Goal: Task Accomplishment & Management: Manage account settings

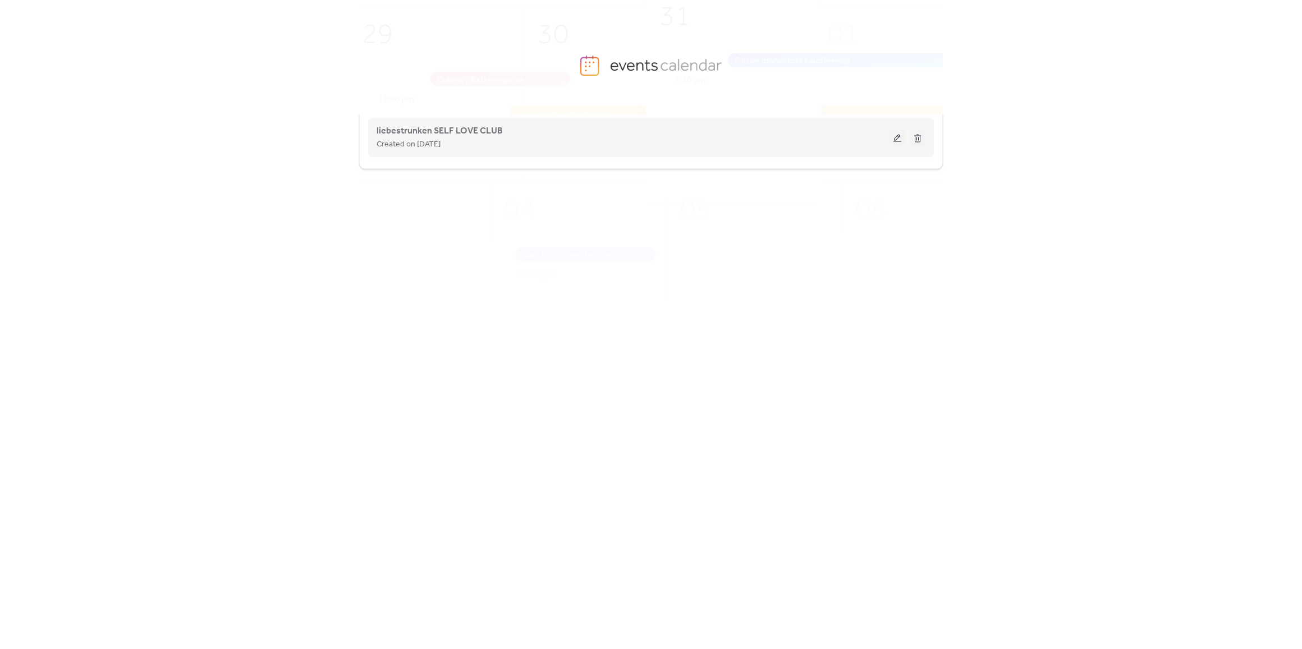
click at [891, 133] on button at bounding box center [897, 137] width 16 height 17
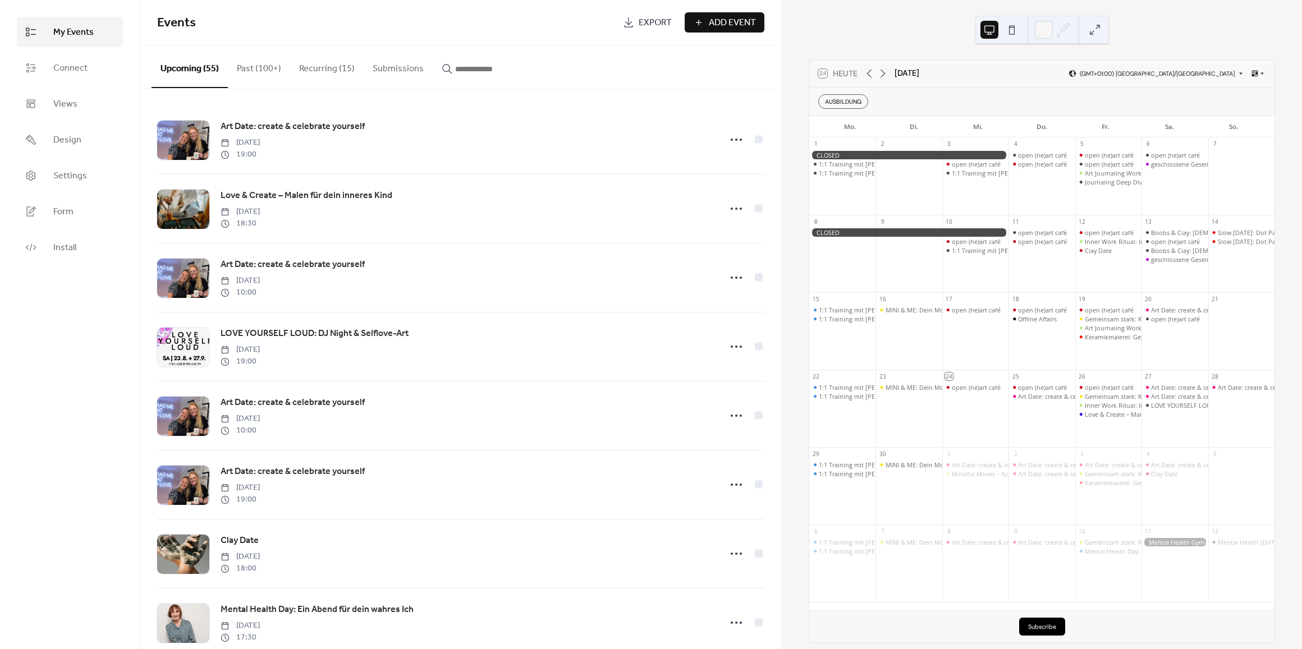
click at [483, 68] on input "button" at bounding box center [488, 68] width 67 height 13
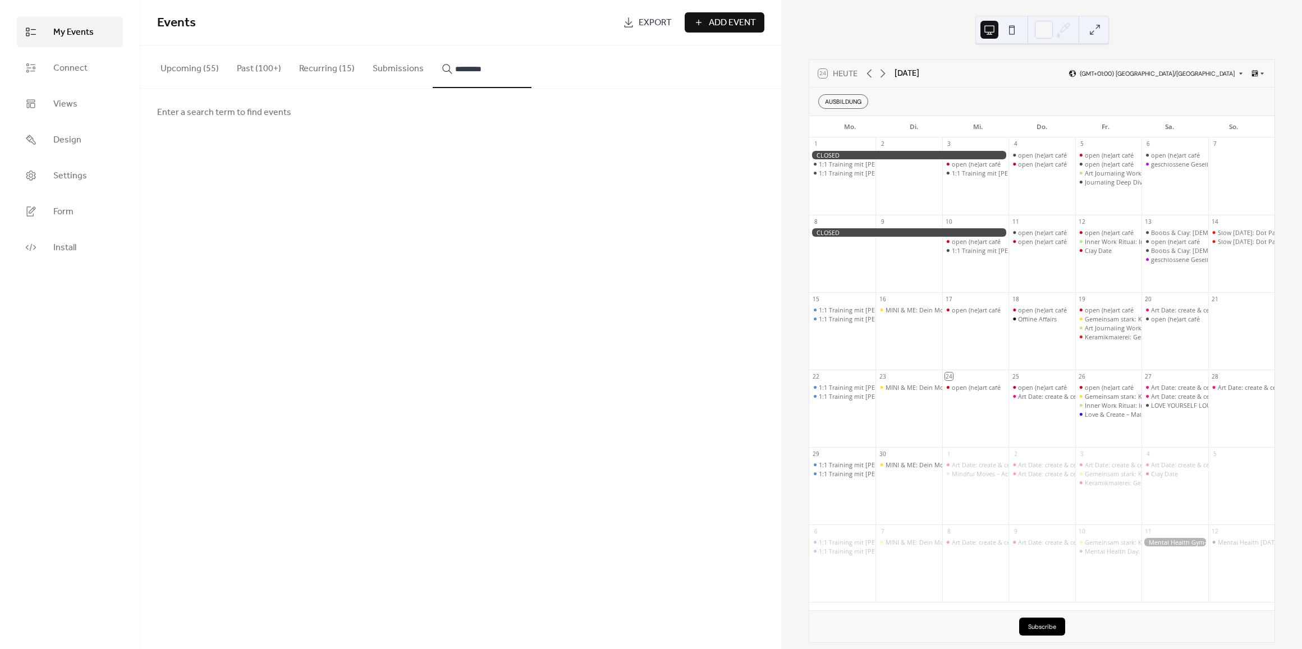
type input "*********"
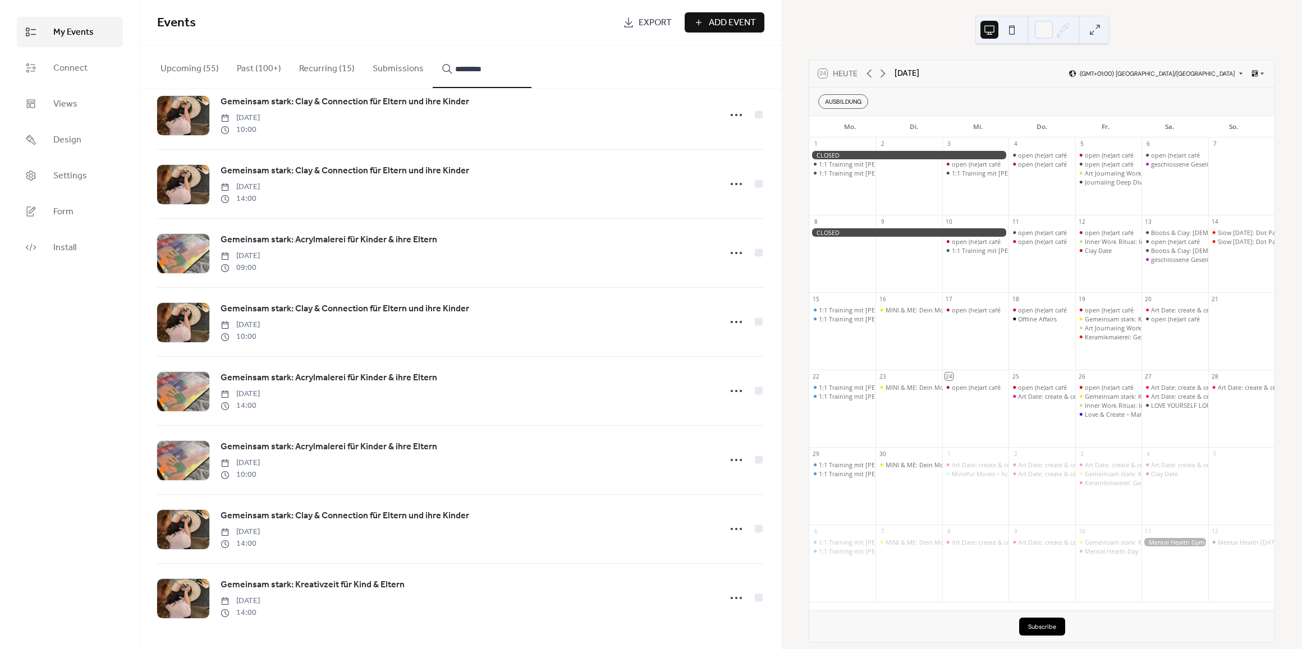
scroll to position [1072, 0]
click at [735, 599] on circle at bounding box center [736, 598] width 2 height 2
click at [711, 545] on span "Duplicate" at bounding box center [714, 542] width 33 height 13
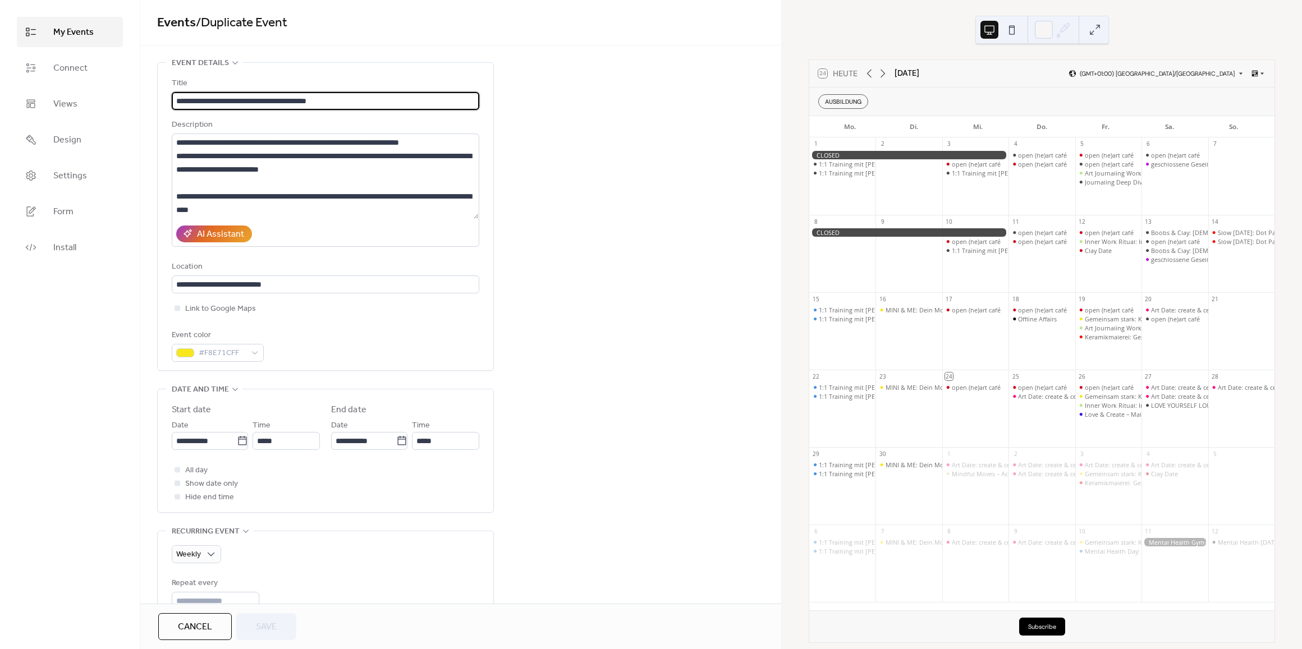
scroll to position [12, 0]
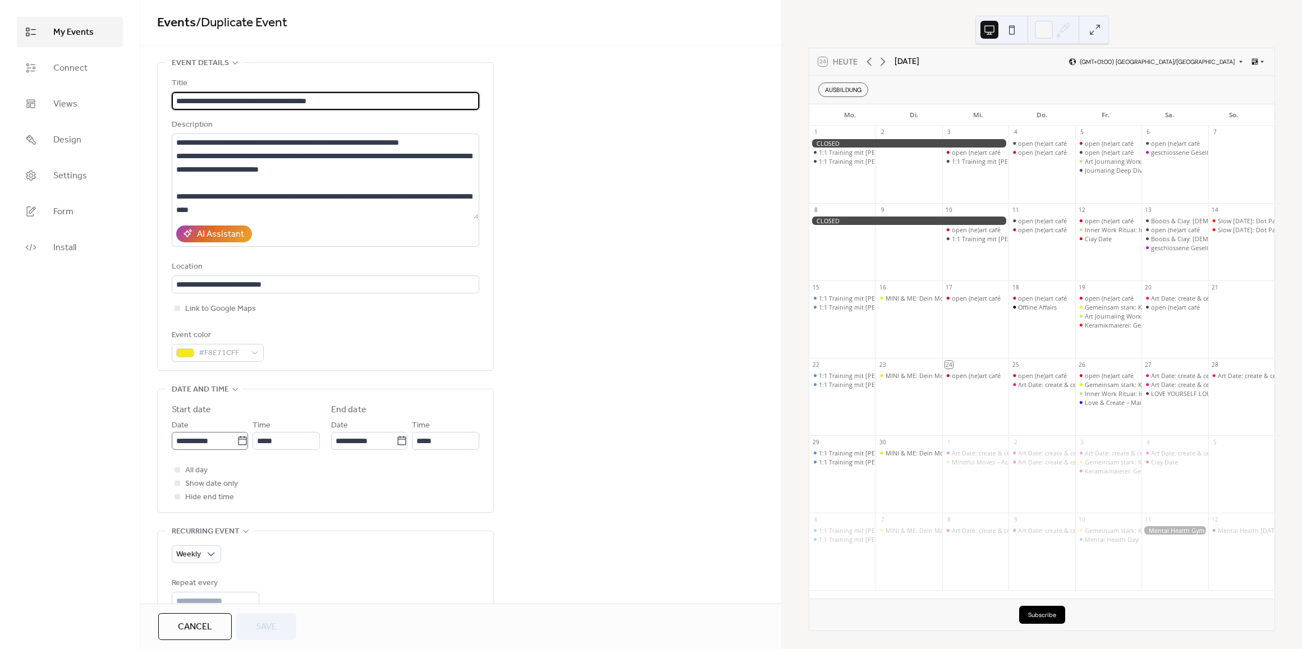
click at [239, 447] on icon at bounding box center [242, 440] width 11 height 11
click at [237, 447] on input "**********" at bounding box center [204, 441] width 65 height 18
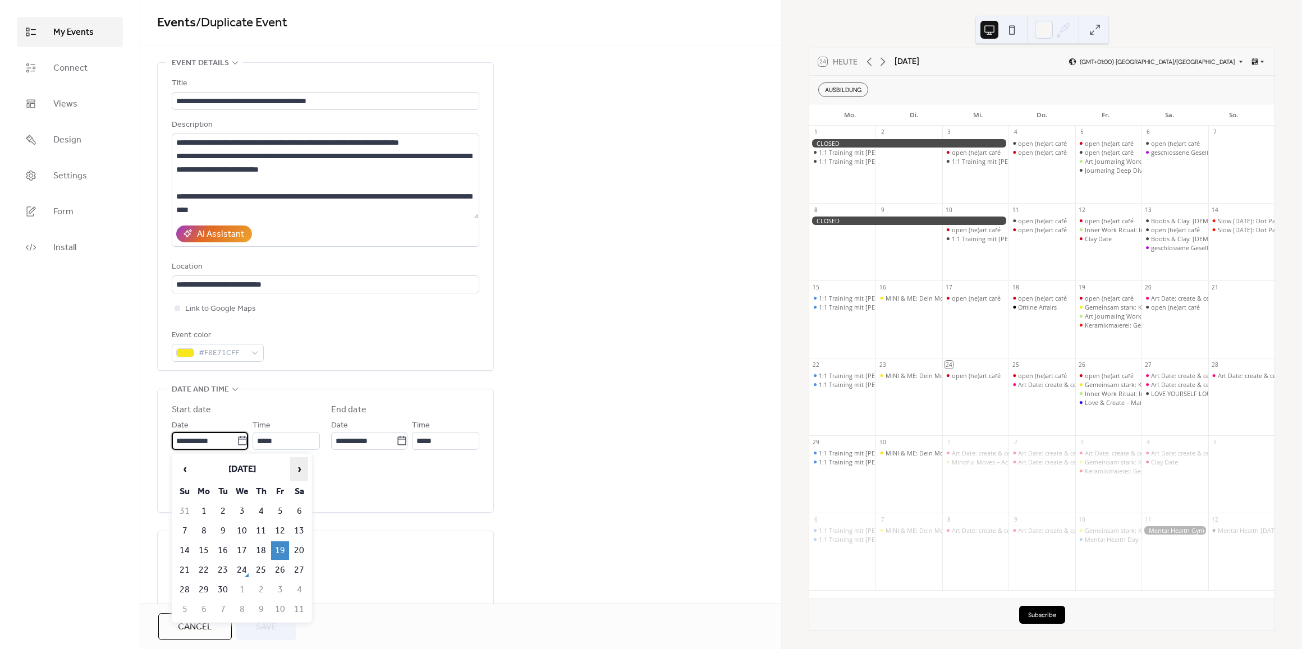
click at [300, 469] on span "›" at bounding box center [299, 469] width 17 height 22
click at [295, 506] on td "4" at bounding box center [299, 511] width 18 height 19
type input "**********"
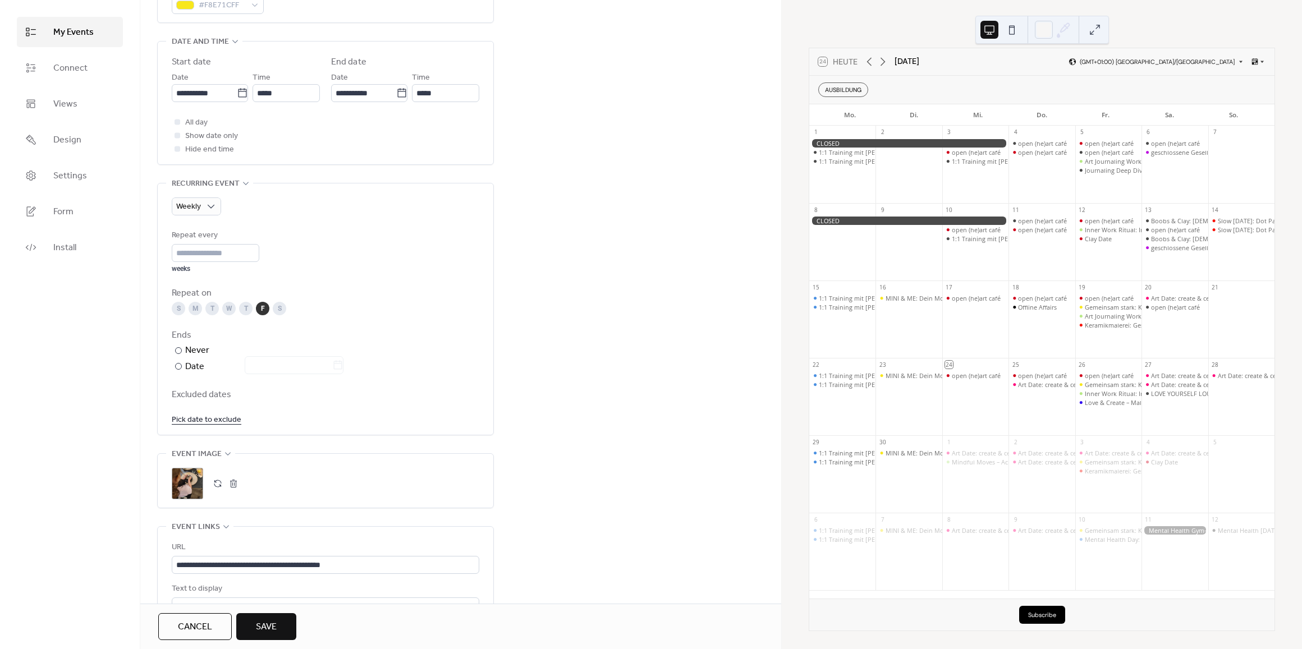
scroll to position [359, 0]
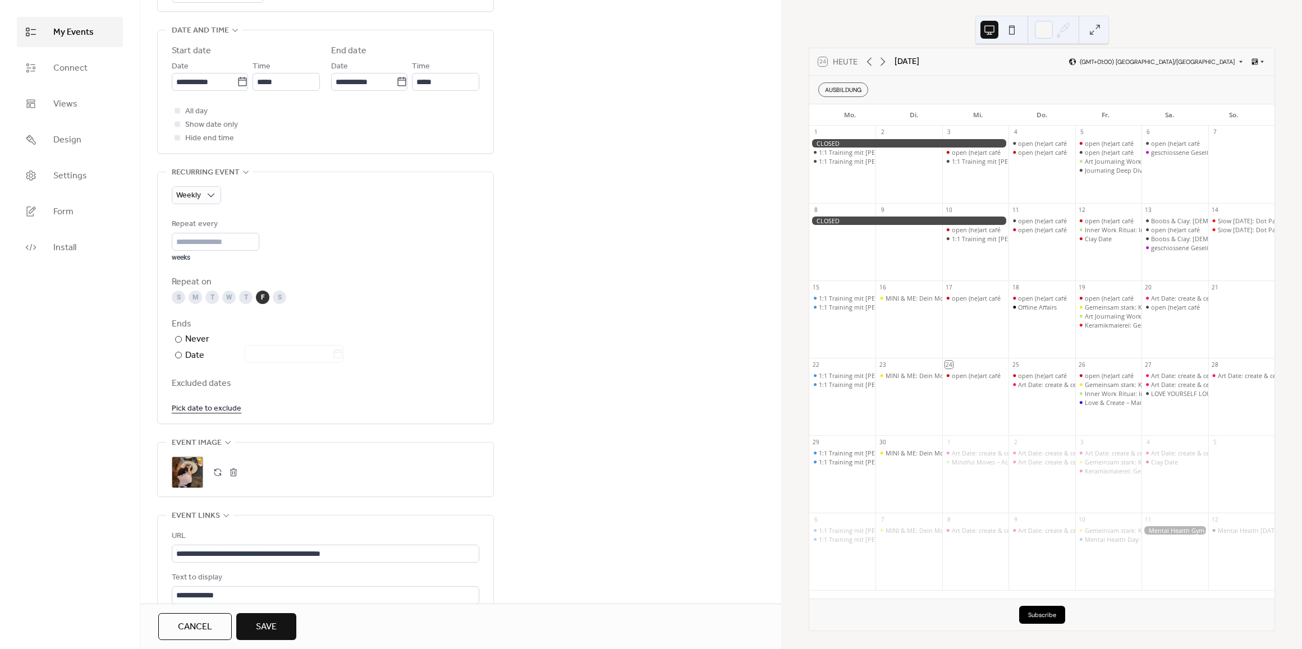
click at [276, 297] on div "S" at bounding box center [279, 297] width 13 height 13
click at [259, 301] on div "F" at bounding box center [262, 297] width 13 height 13
click at [182, 411] on link "Pick date to exclude" at bounding box center [207, 408] width 70 height 14
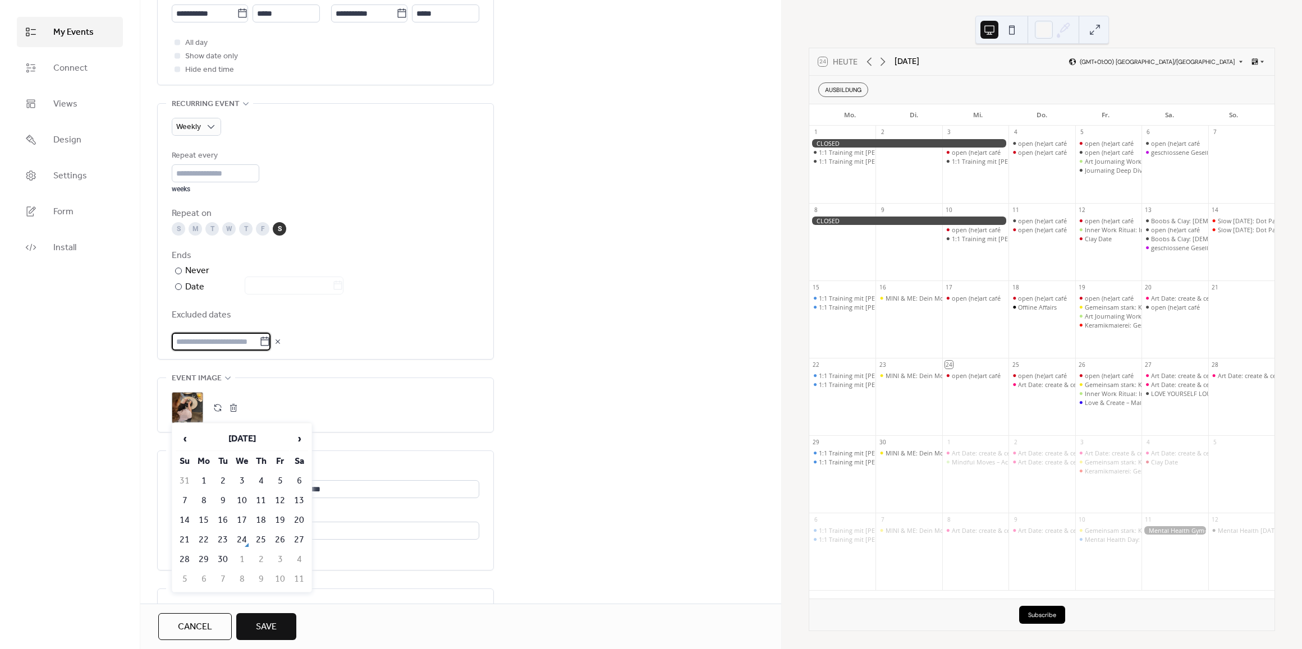
scroll to position [438, 0]
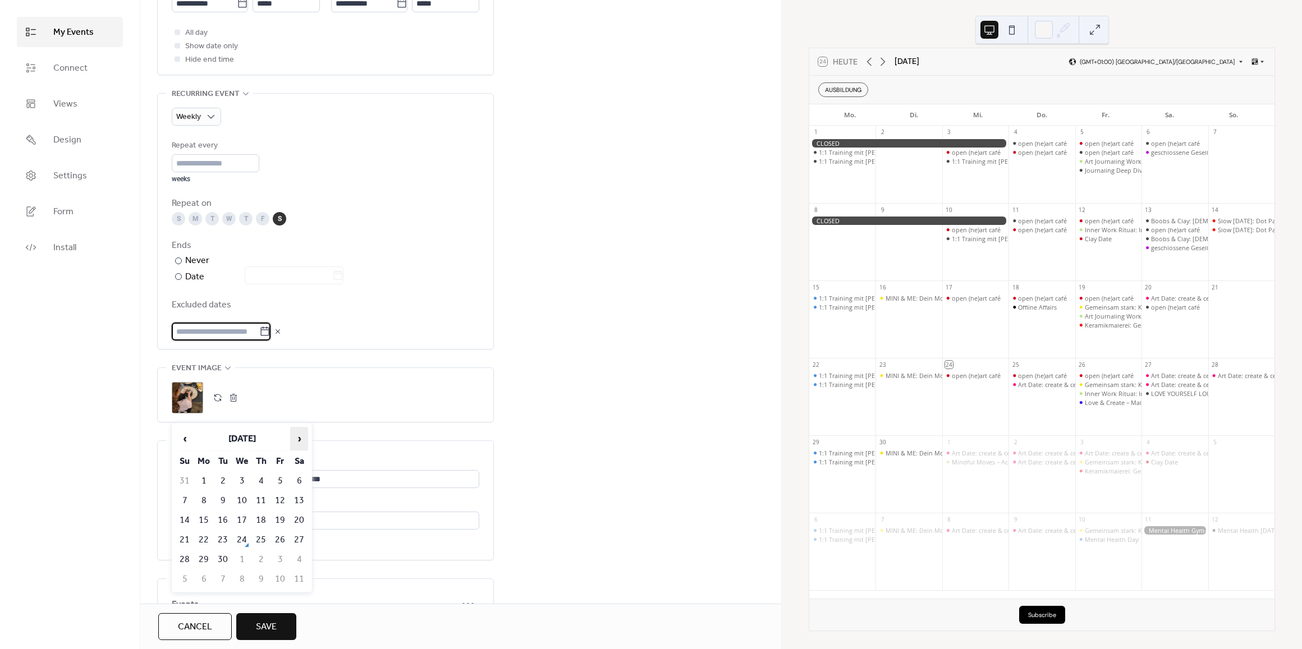
click at [299, 440] on span "›" at bounding box center [299, 439] width 17 height 22
click at [294, 498] on td "11" at bounding box center [299, 501] width 18 height 19
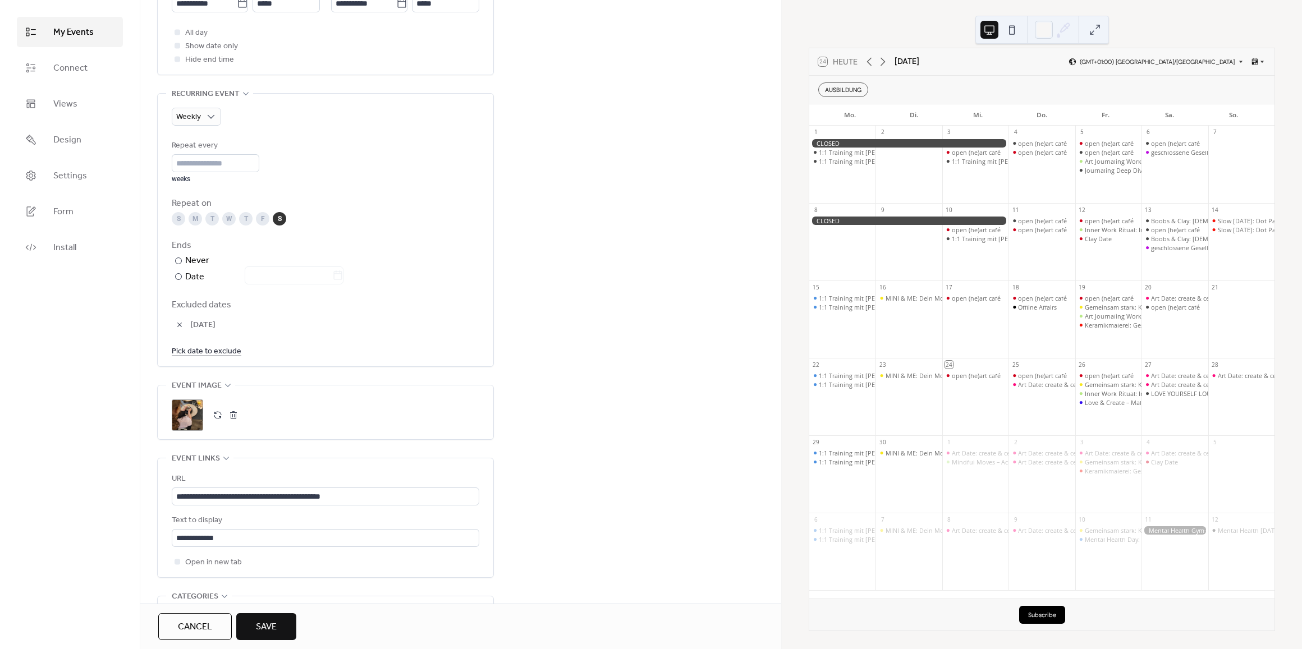
click at [210, 349] on link "Pick date to exclude" at bounding box center [207, 351] width 70 height 14
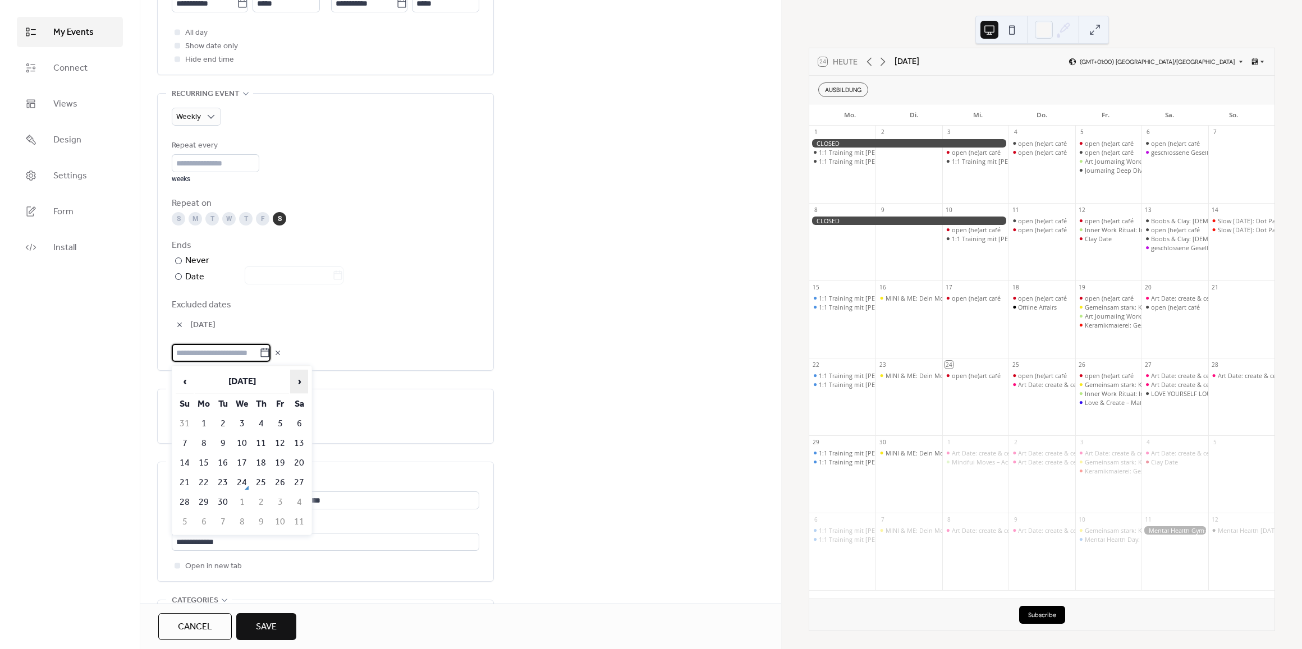
click at [301, 378] on span "›" at bounding box center [299, 381] width 17 height 22
click at [299, 484] on td "25" at bounding box center [299, 483] width 18 height 19
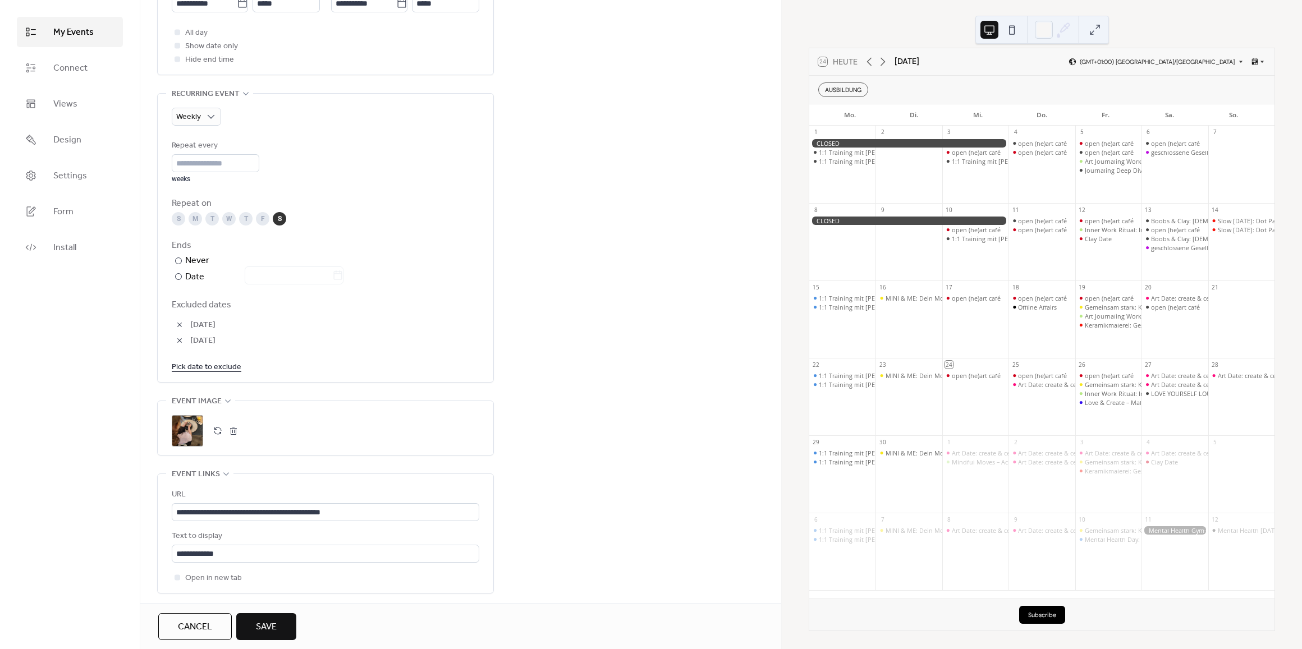
click at [205, 366] on link "Pick date to exclude" at bounding box center [207, 367] width 70 height 14
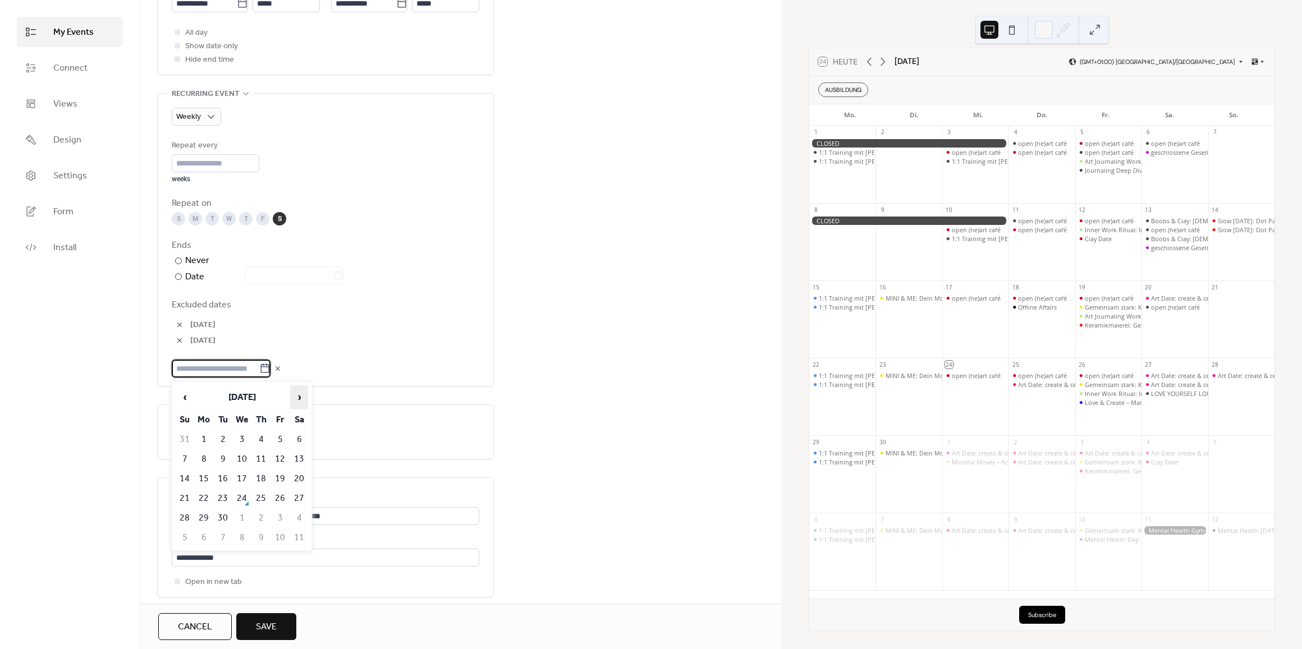
click at [297, 389] on span "›" at bounding box center [299, 397] width 17 height 22
click at [295, 510] on td "1" at bounding box center [299, 518] width 18 height 19
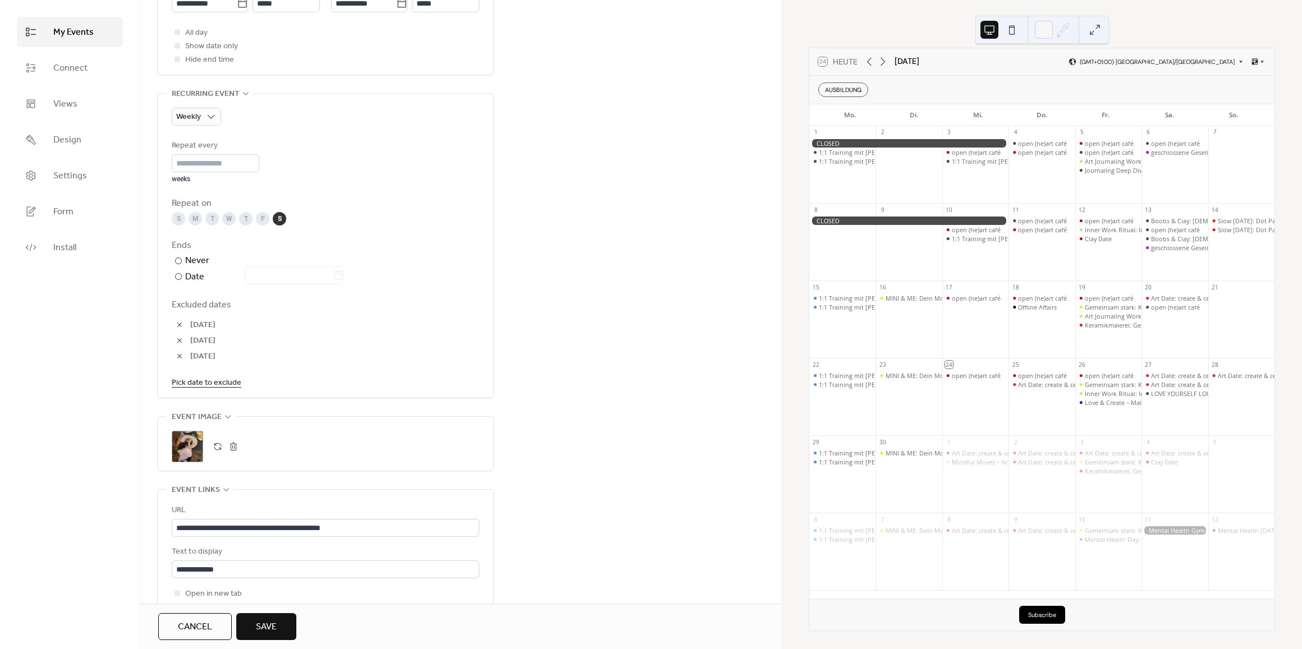
click at [205, 387] on link "Pick date to exclude" at bounding box center [207, 382] width 70 height 14
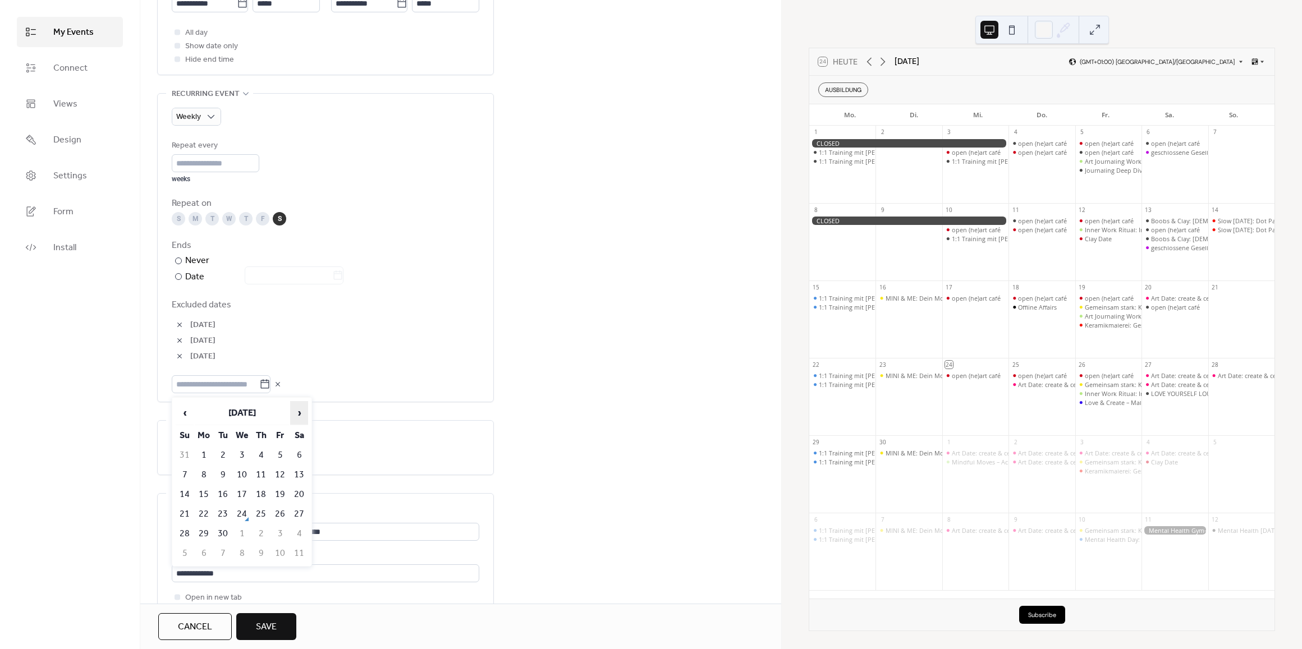
click at [301, 414] on span "›" at bounding box center [299, 413] width 17 height 22
click at [300, 470] on td "8" at bounding box center [299, 475] width 18 height 19
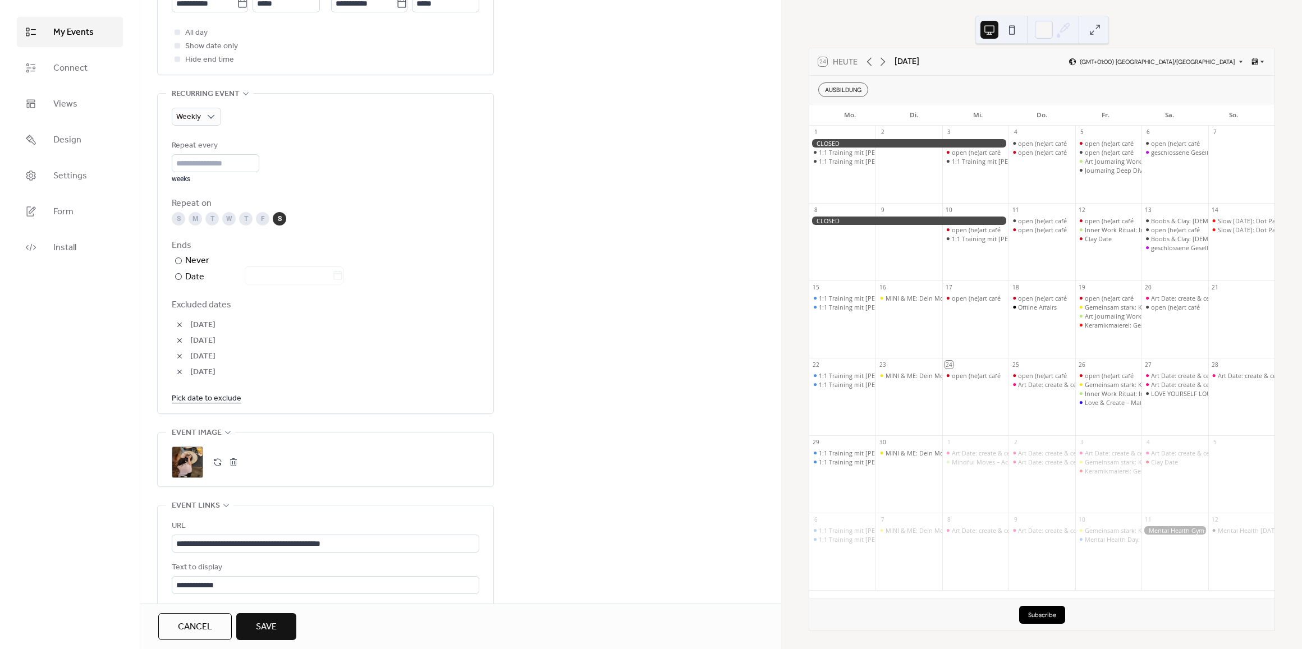
click at [223, 396] on link "Pick date to exclude" at bounding box center [207, 398] width 70 height 14
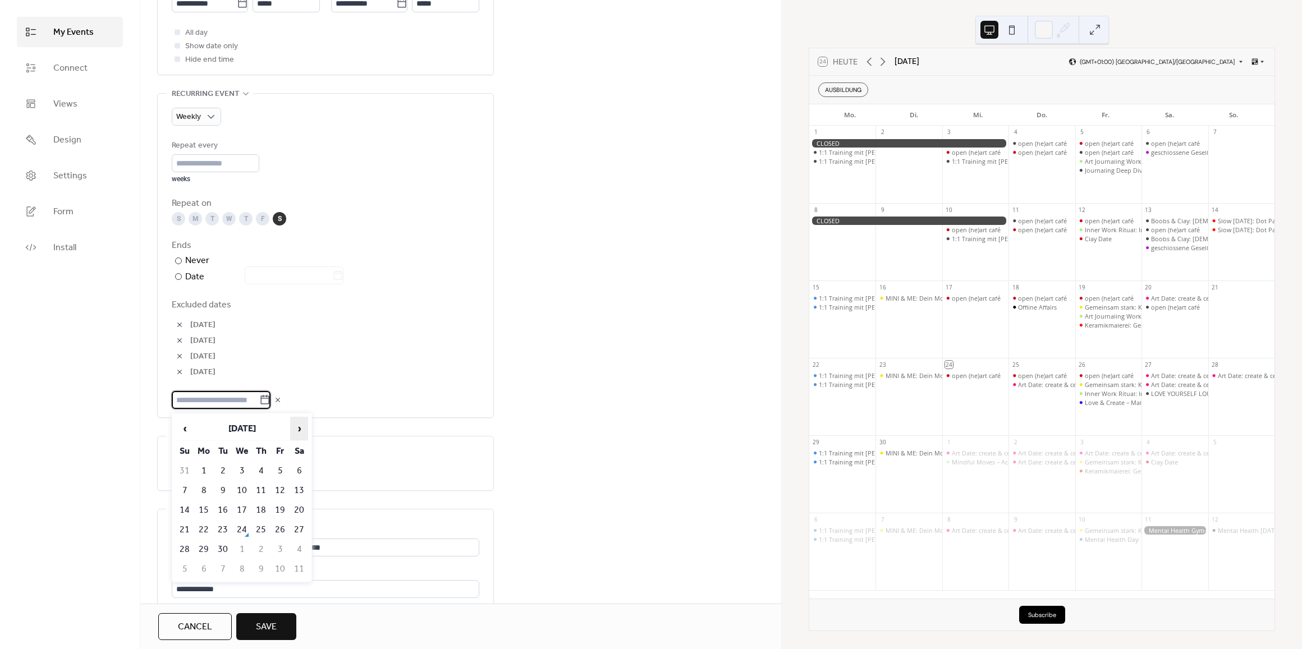
click at [297, 425] on span "›" at bounding box center [299, 428] width 17 height 22
click at [187, 425] on span "‹" at bounding box center [184, 428] width 17 height 22
click at [295, 427] on span "›" at bounding box center [299, 428] width 17 height 22
click at [296, 530] on td "22" at bounding box center [299, 530] width 18 height 19
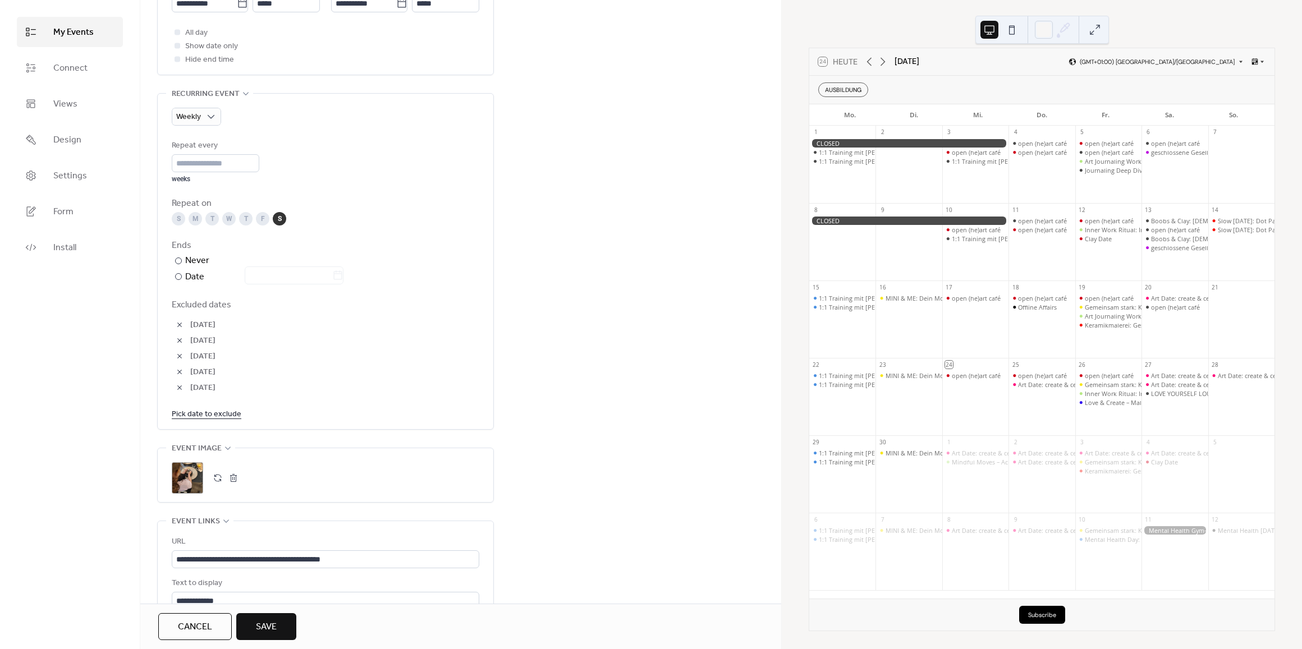
click at [203, 416] on link "Pick date to exclude" at bounding box center [207, 414] width 70 height 14
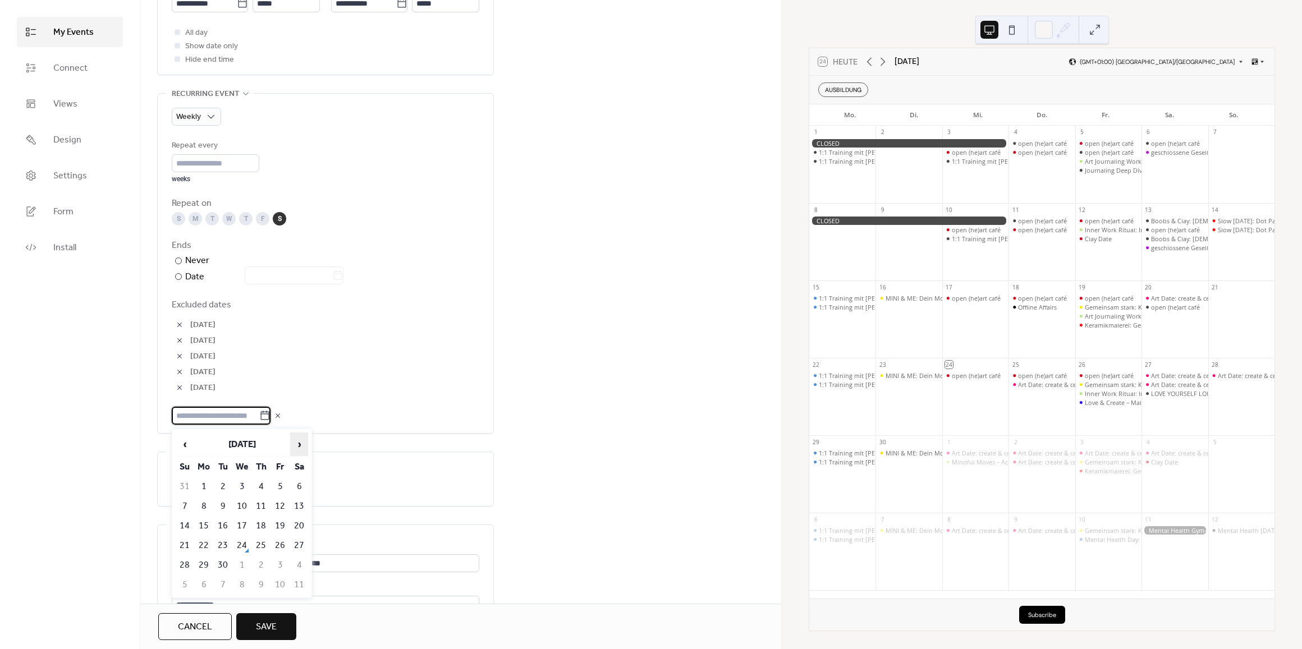
click at [299, 444] on span "›" at bounding box center [299, 444] width 17 height 22
click at [527, 418] on div "**********" at bounding box center [460, 240] width 641 height 1231
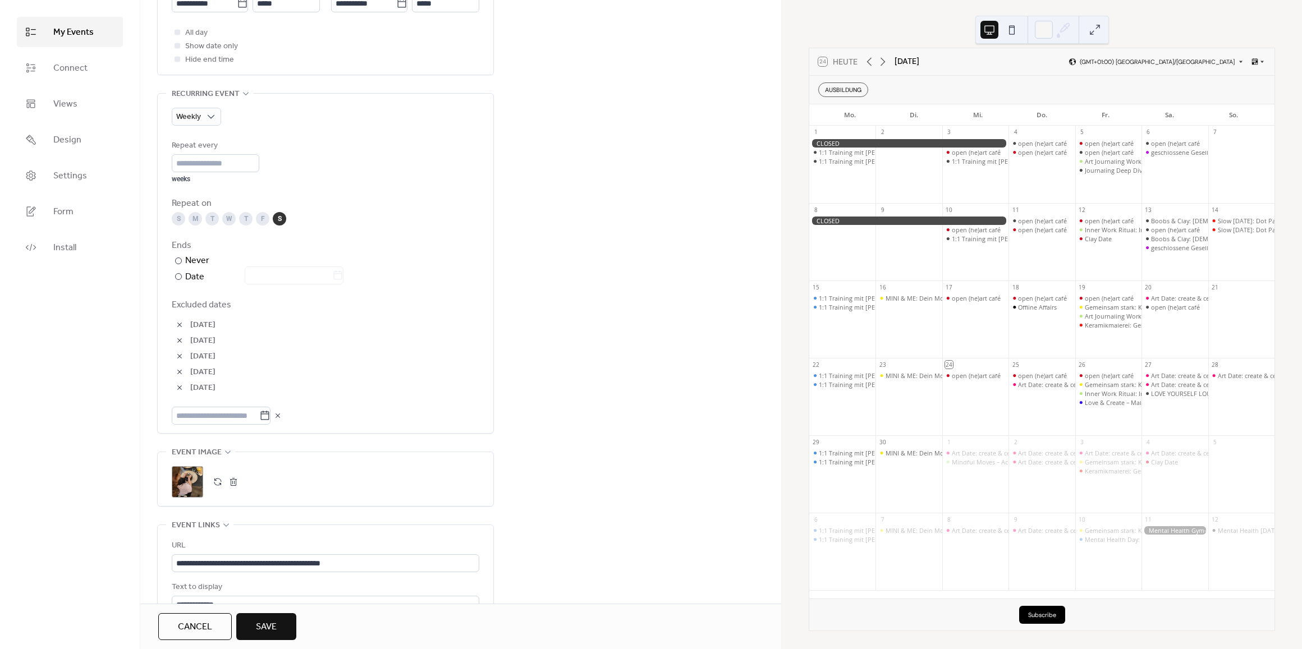
click at [270, 621] on span "Save" at bounding box center [266, 627] width 21 height 13
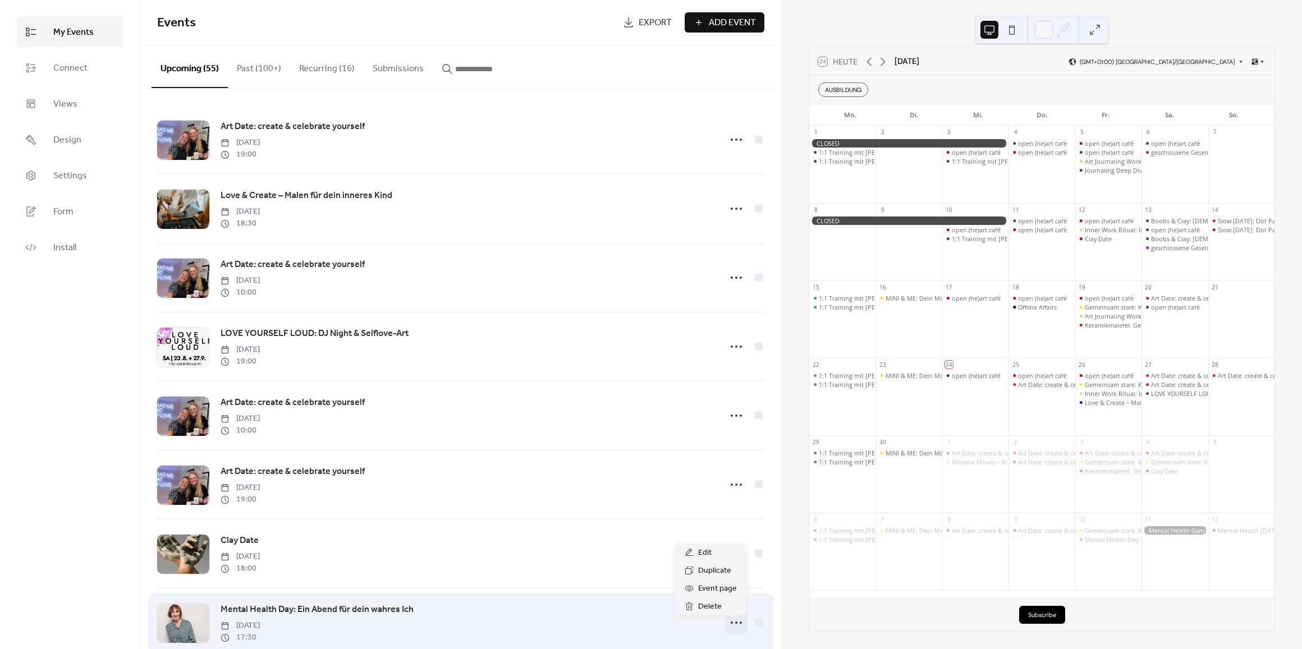
click at [732, 624] on icon at bounding box center [736, 623] width 18 height 18
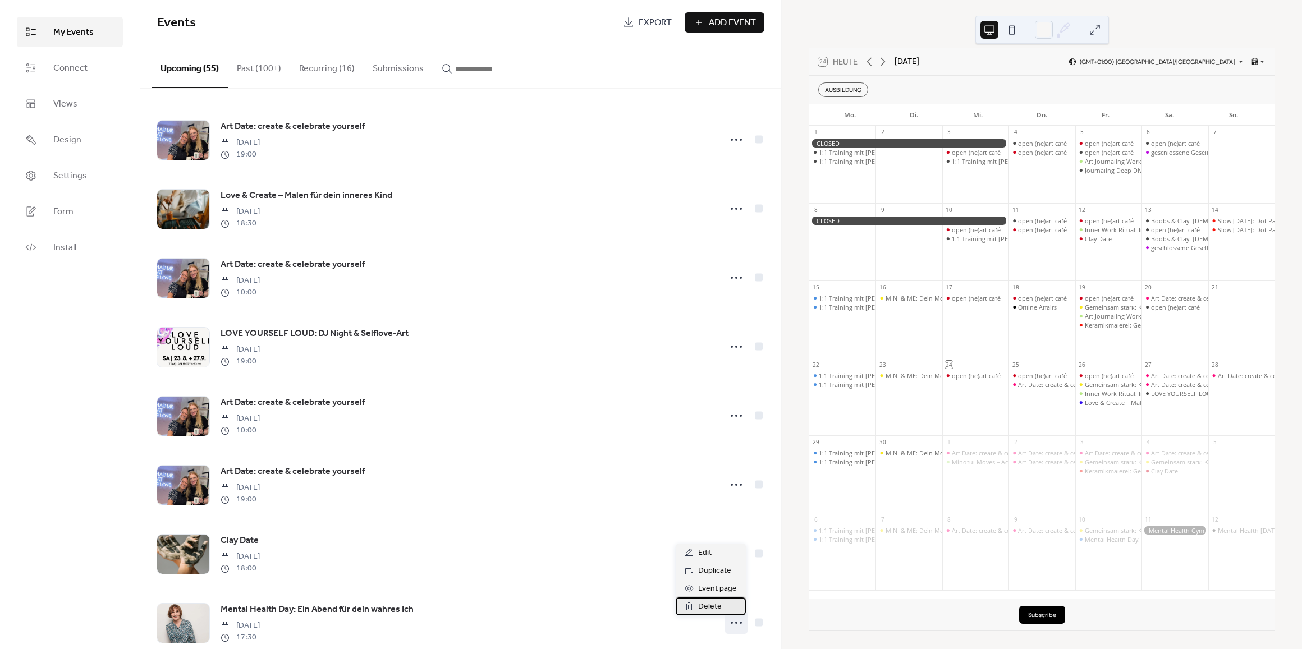
click at [720, 612] on span "Delete" at bounding box center [710, 606] width 24 height 13
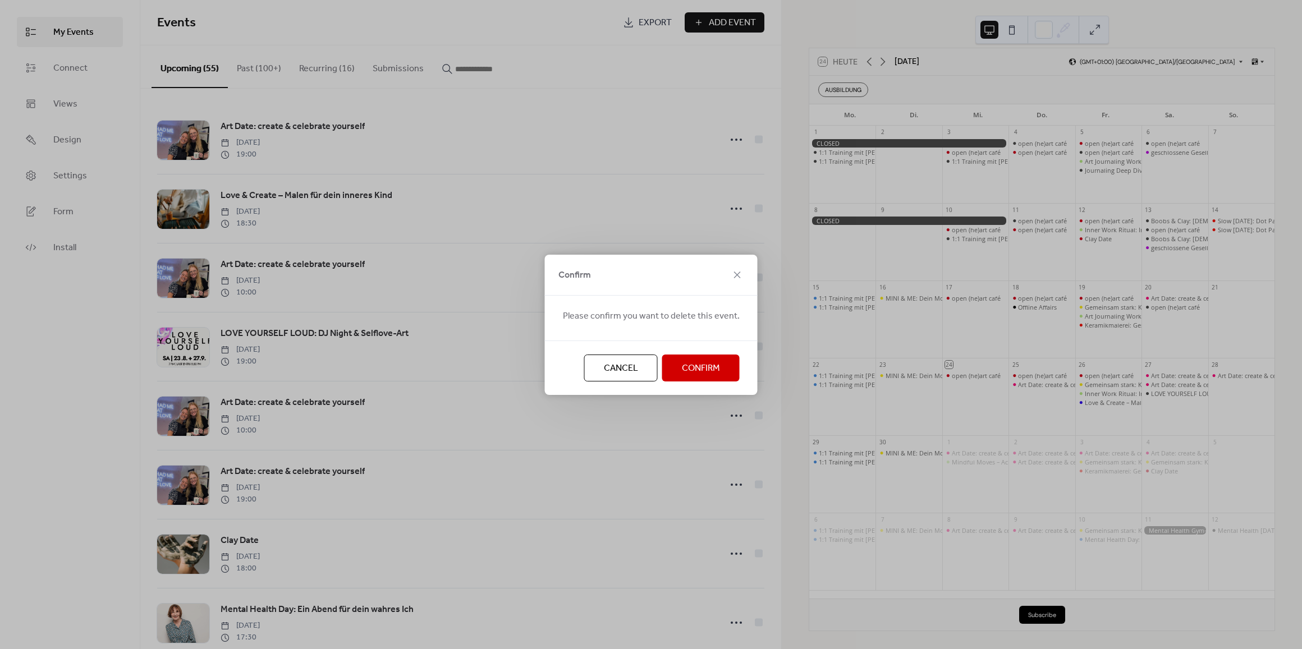
click at [691, 369] on span "Confirm" at bounding box center [701, 368] width 38 height 13
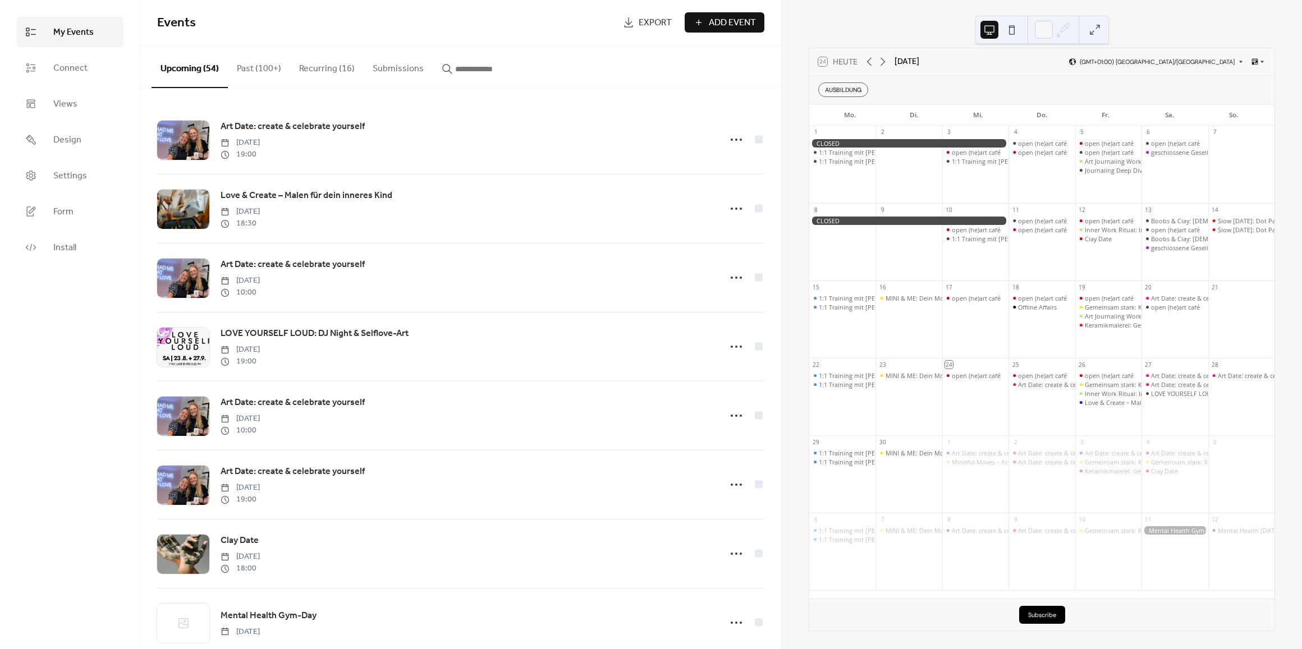
click at [1029, 616] on button "Subscribe" at bounding box center [1042, 615] width 46 height 18
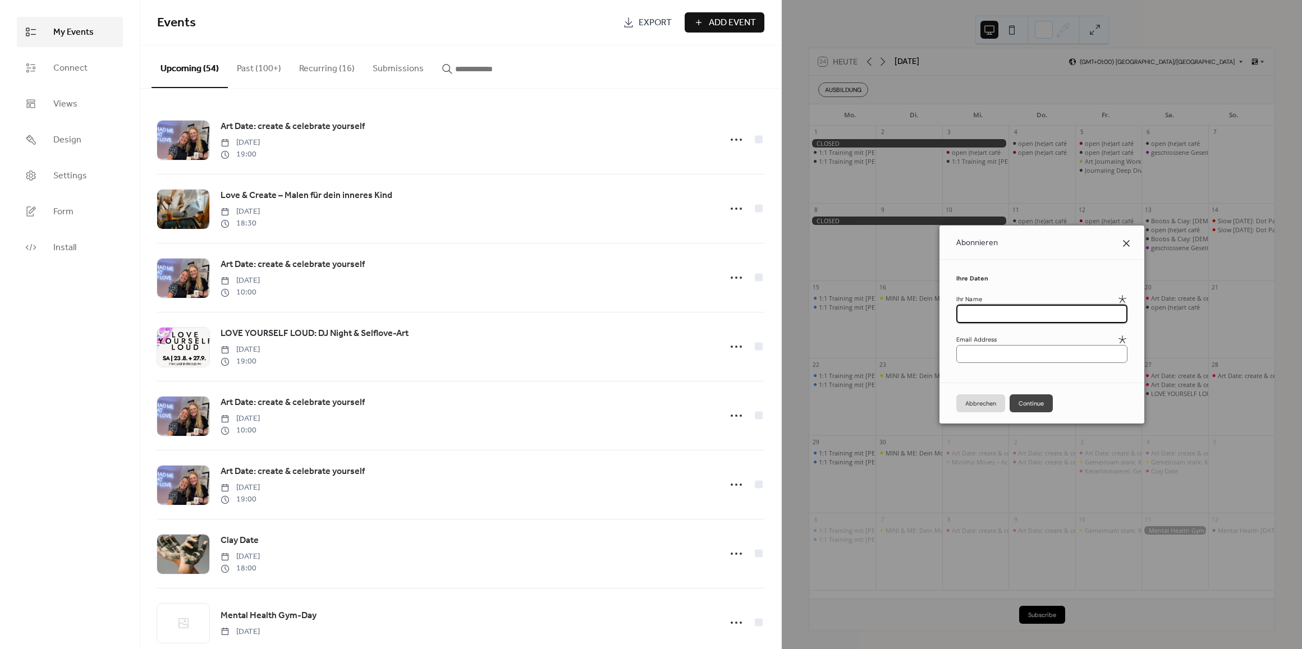
click at [1128, 245] on icon at bounding box center [1125, 243] width 13 height 13
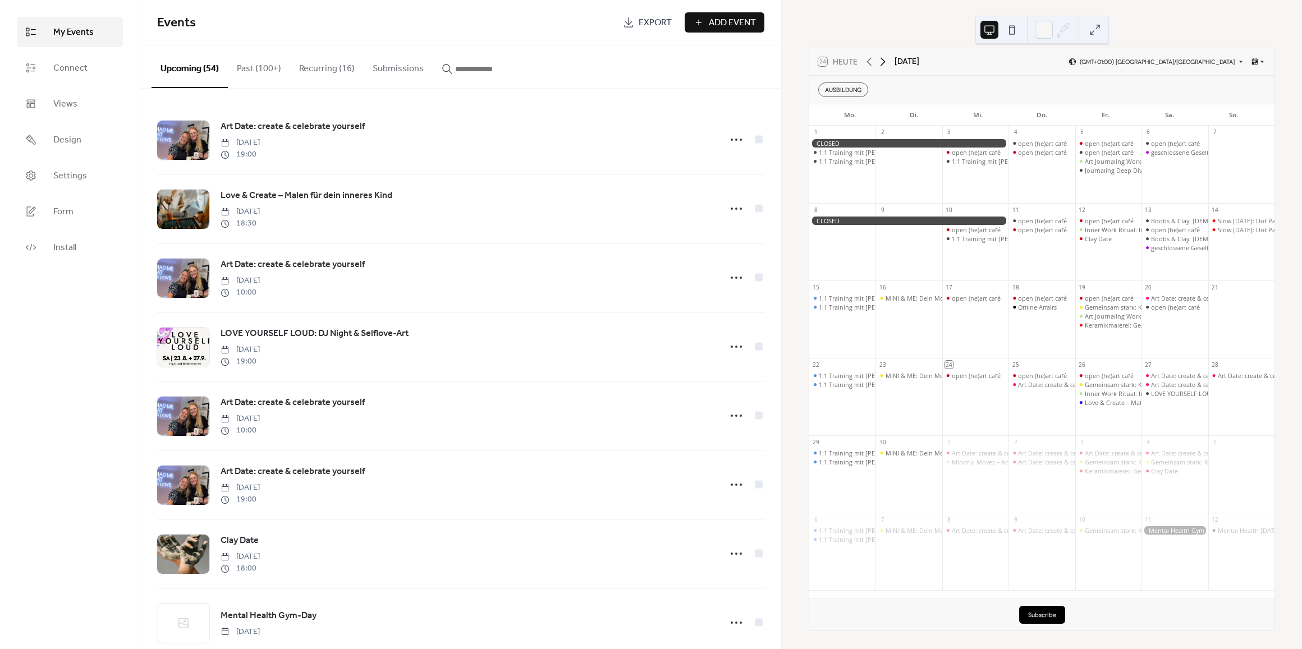
click at [885, 61] on icon at bounding box center [882, 62] width 5 height 8
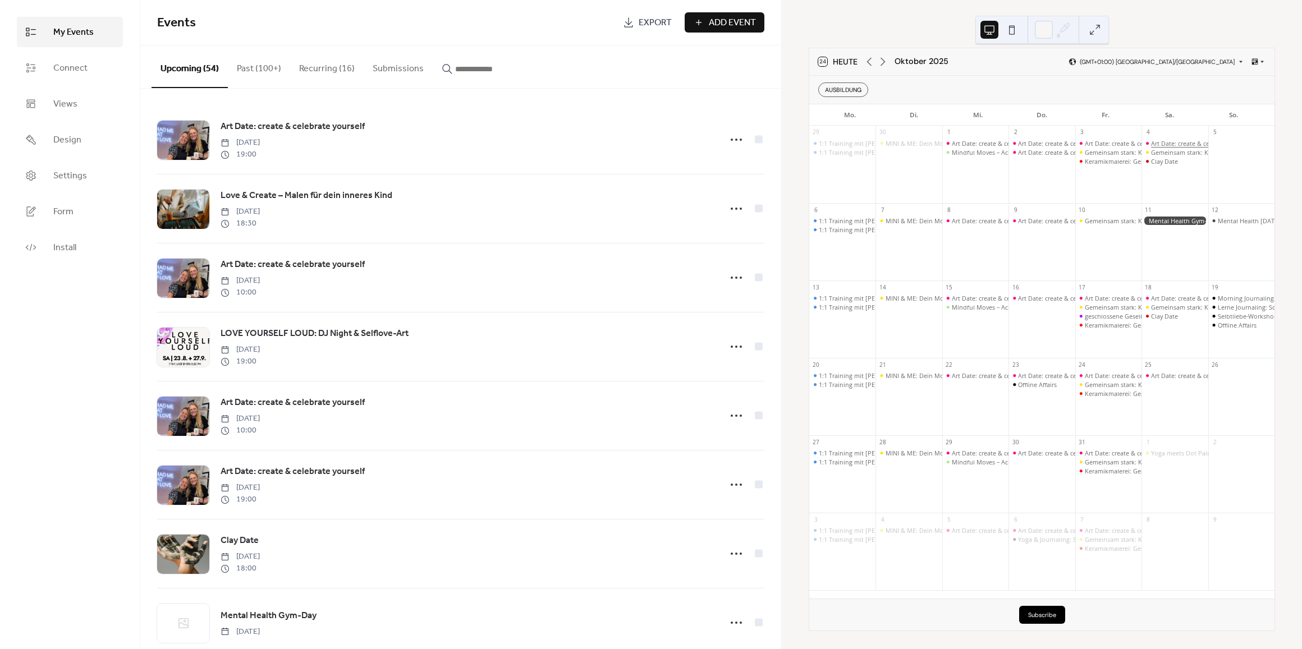
click at [1161, 141] on div "Art Date: create & celebrate yourself" at bounding box center [1202, 143] width 103 height 8
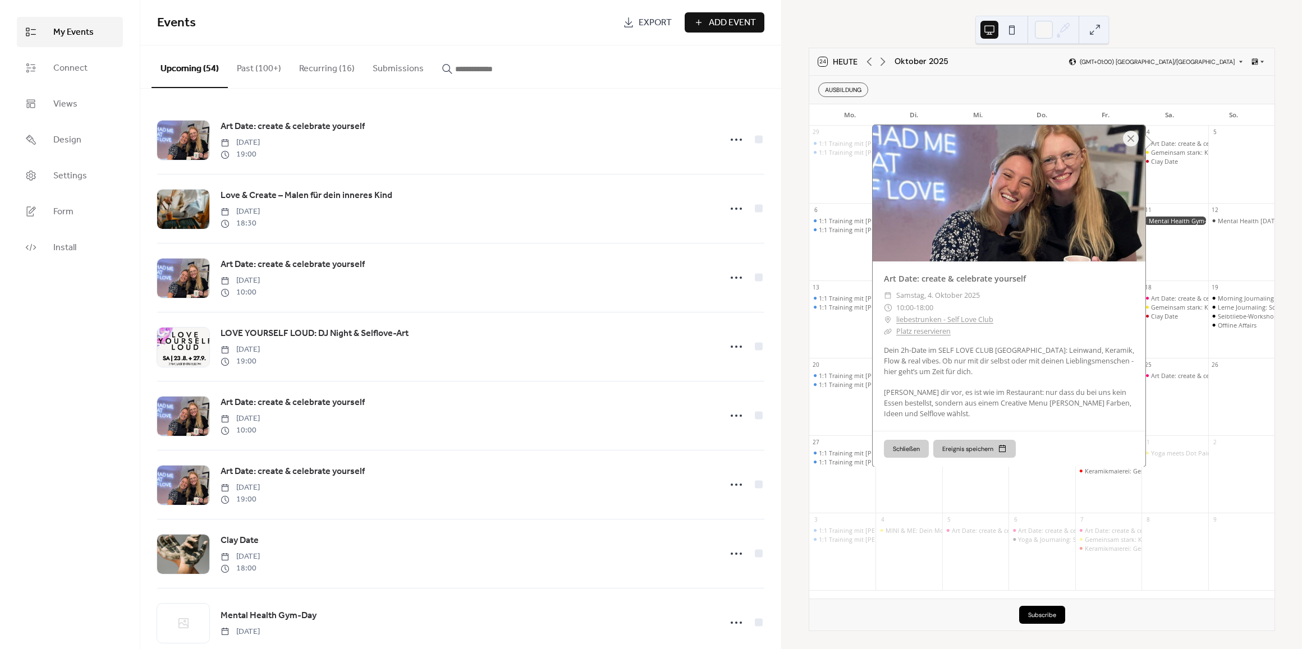
click at [1247, 165] on div at bounding box center [1241, 169] width 66 height 60
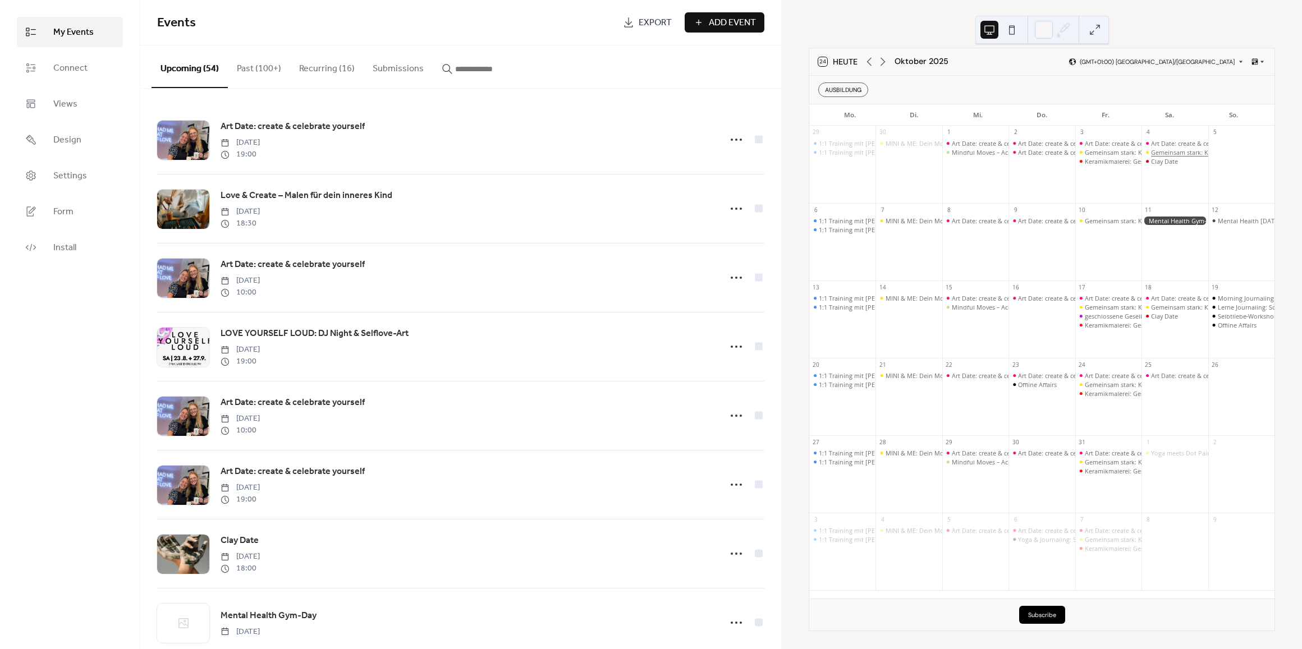
click at [1174, 153] on div "Gemeinsam stark: Kreativzeit für Kind & Eltern" at bounding box center [1217, 152] width 133 height 8
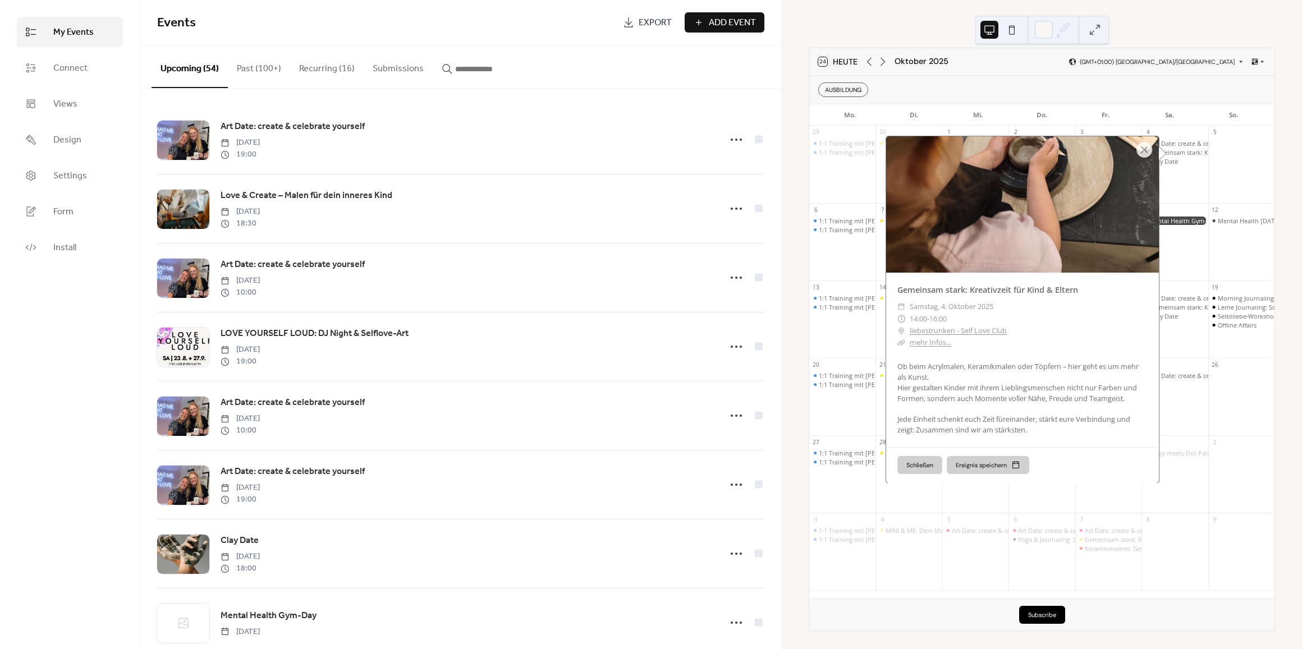
click at [1236, 191] on div at bounding box center [1241, 169] width 66 height 60
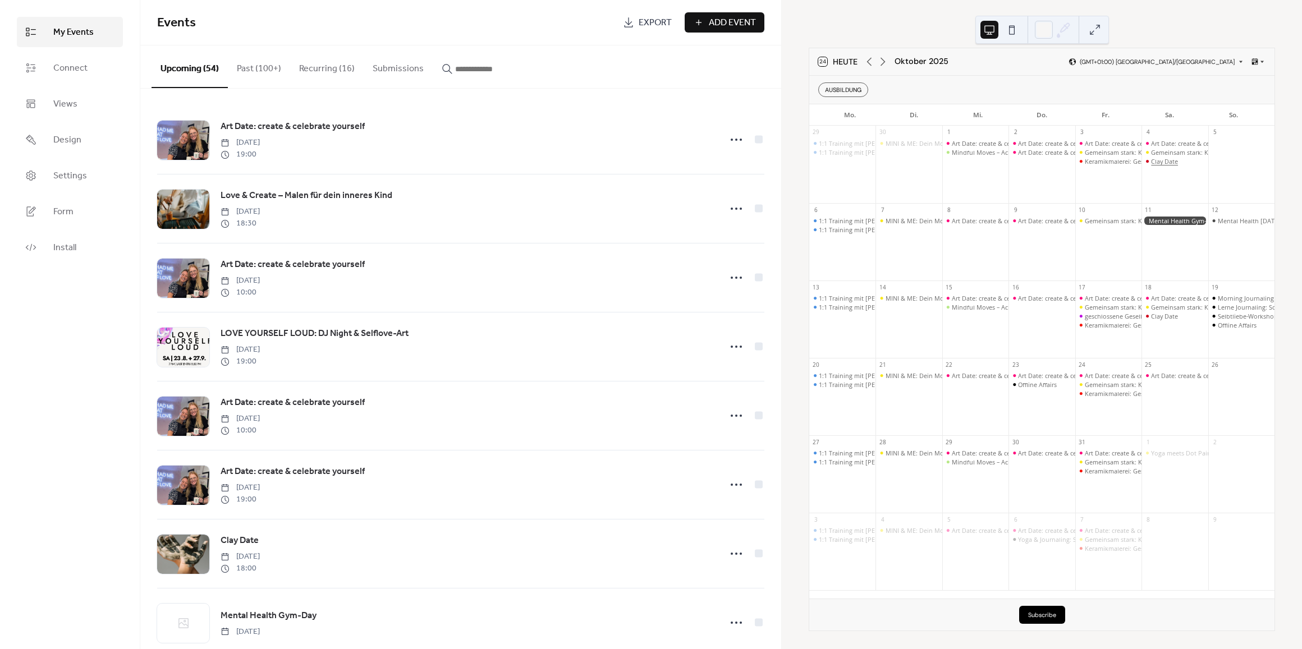
click at [1154, 164] on div "Clay Date" at bounding box center [1164, 161] width 27 height 8
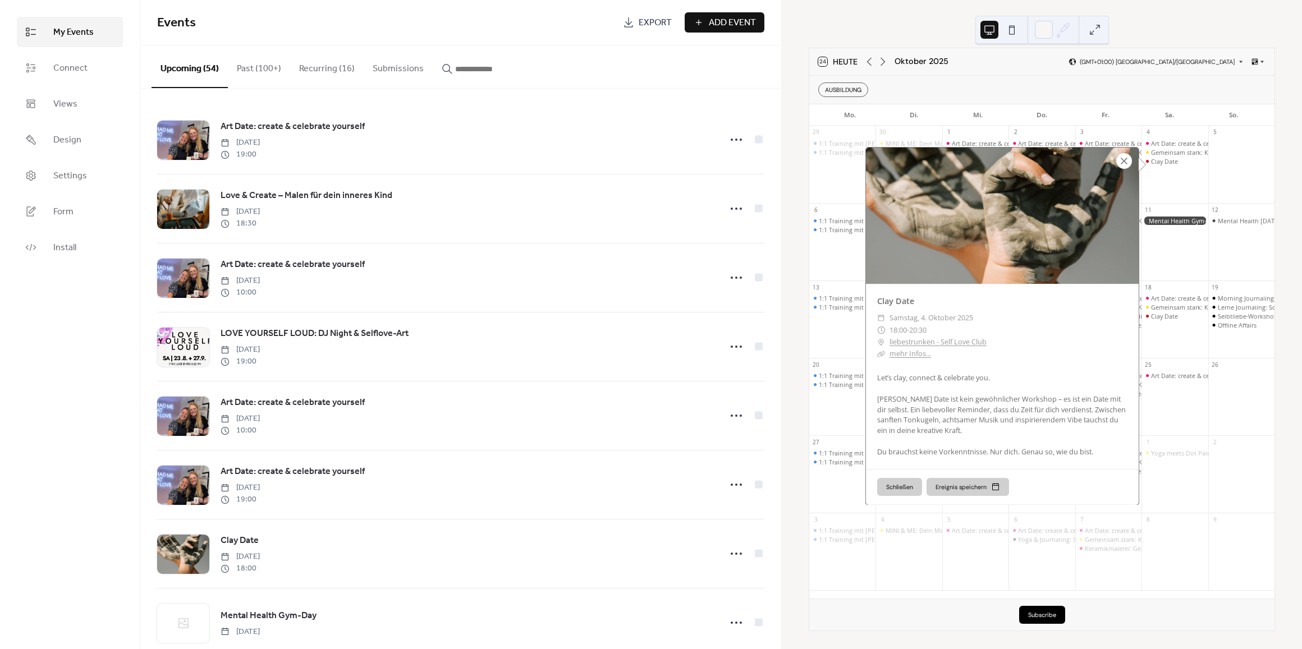
click at [1121, 163] on div at bounding box center [1124, 161] width 16 height 16
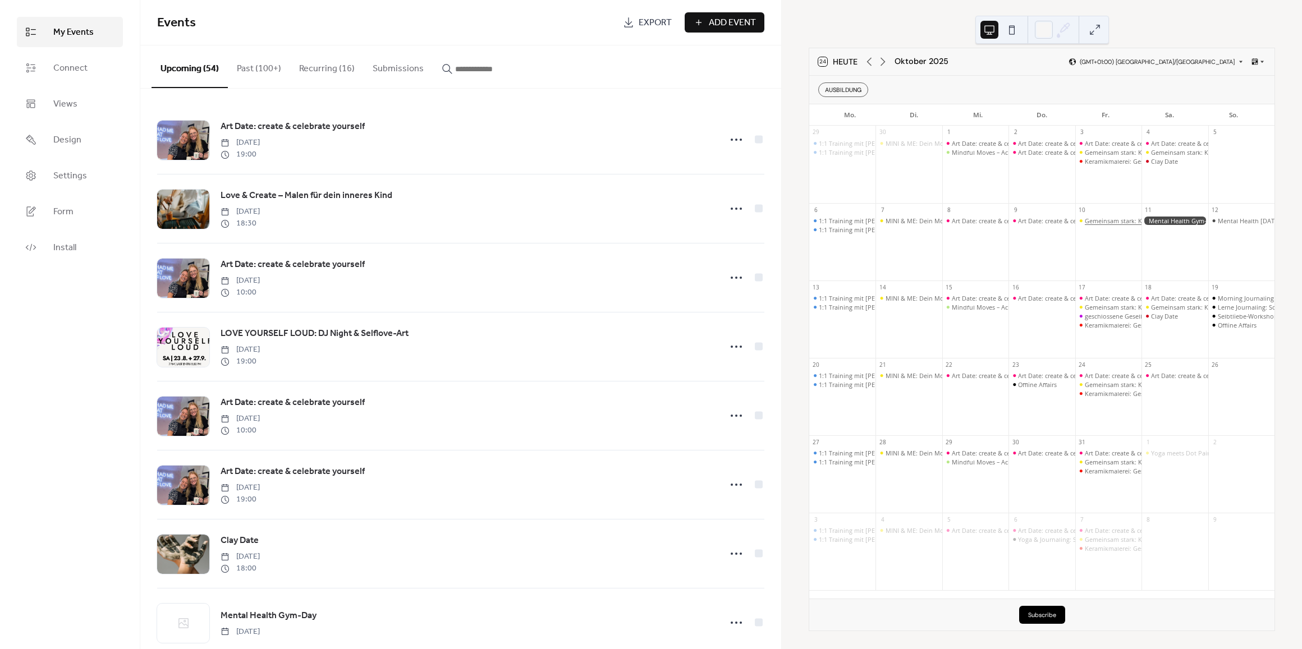
click at [1103, 219] on div "Gemeinsam stark: Kreativzeit für Kind & Eltern" at bounding box center [1151, 221] width 133 height 8
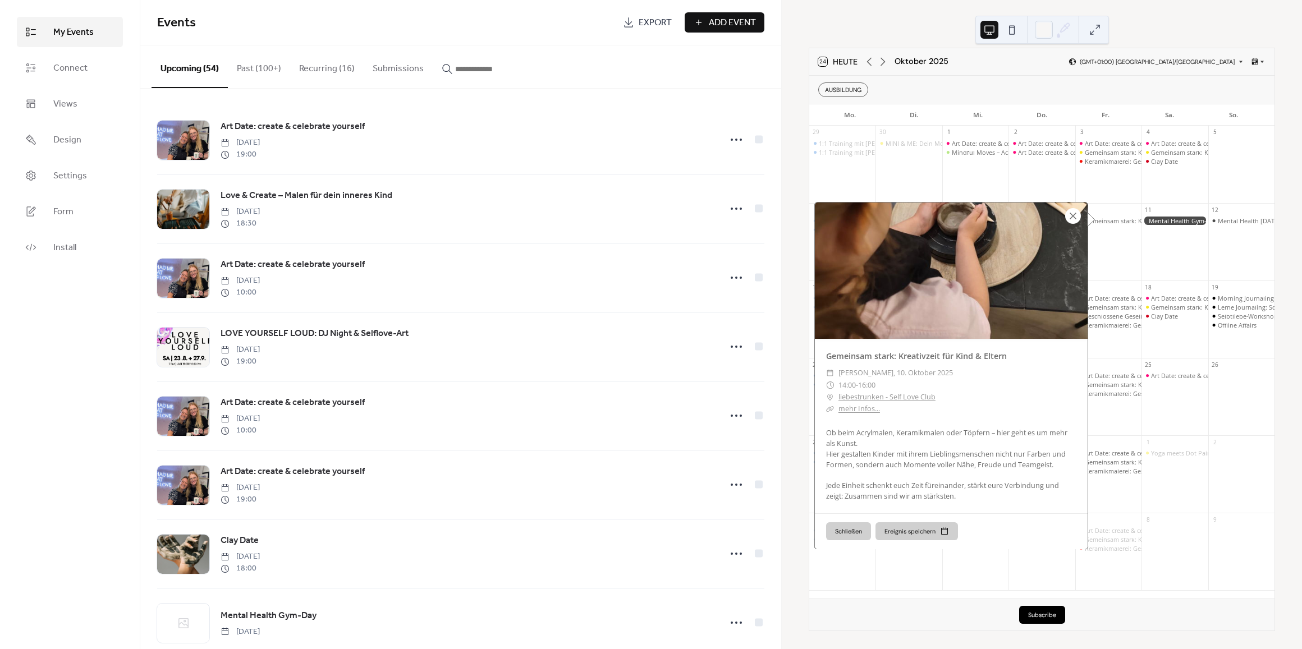
click at [1071, 218] on div at bounding box center [1073, 216] width 16 height 16
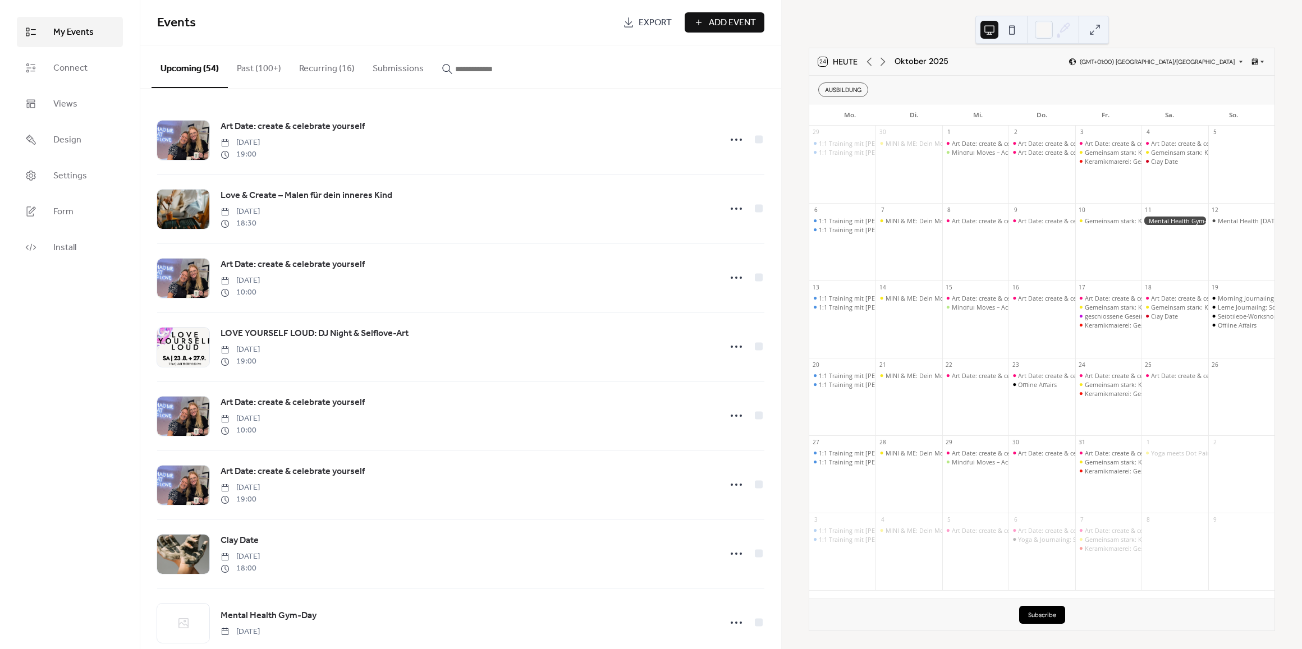
click at [483, 68] on input "button" at bounding box center [488, 68] width 67 height 13
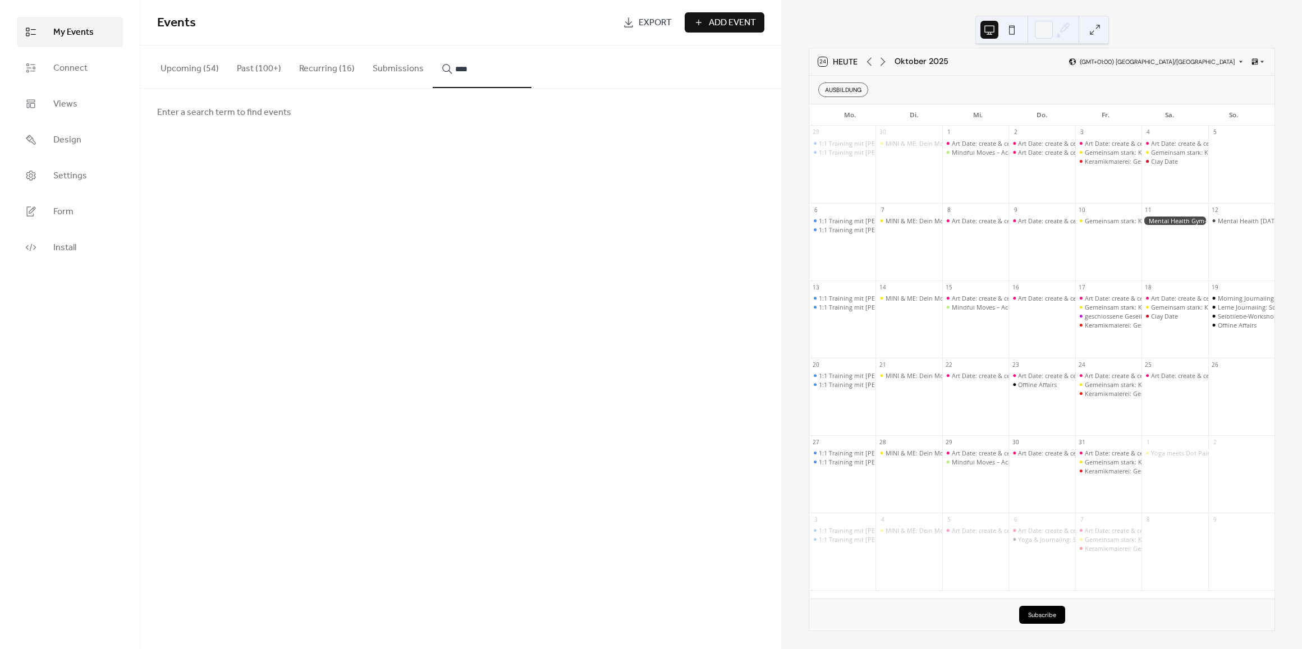
click at [433, 45] on button "***" at bounding box center [482, 66] width 99 height 43
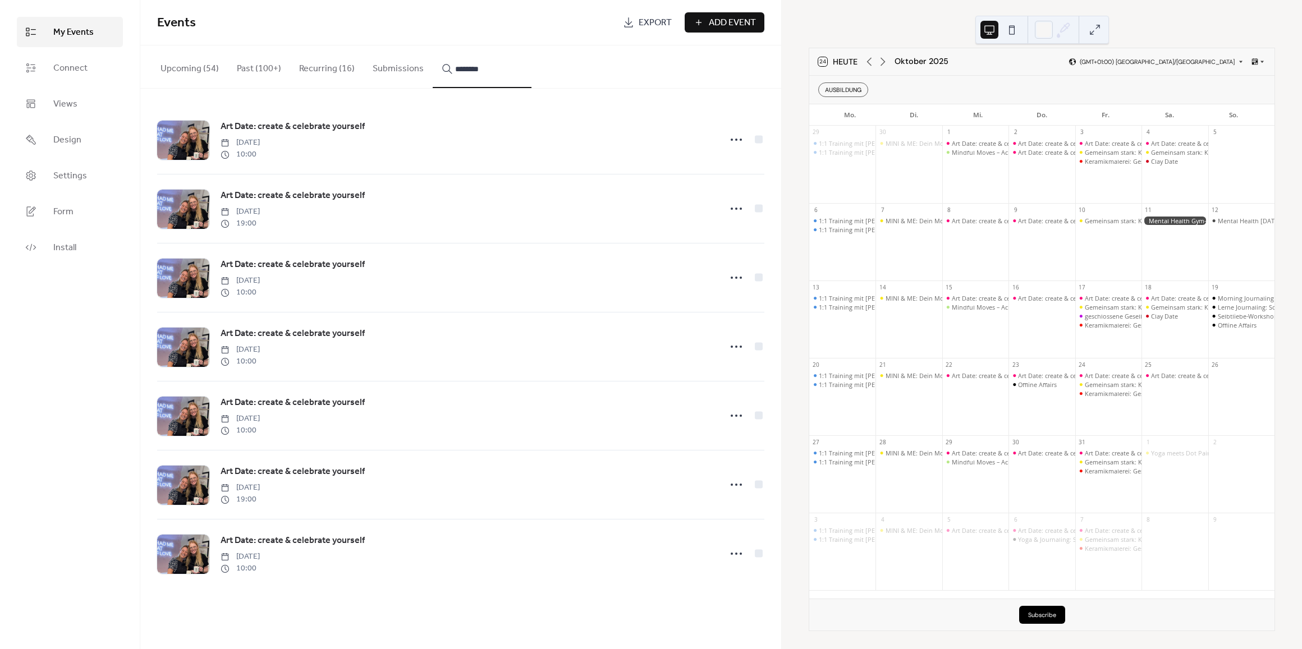
type input "********"
click at [731, 140] on circle at bounding box center [732, 140] width 2 height 2
click at [626, 552] on div "Art Date: create & celebrate yourself [DATE] 10:00" at bounding box center [467, 554] width 493 height 40
click at [737, 555] on icon at bounding box center [736, 554] width 18 height 18
click at [720, 598] on span "Duplicate" at bounding box center [717, 597] width 33 height 13
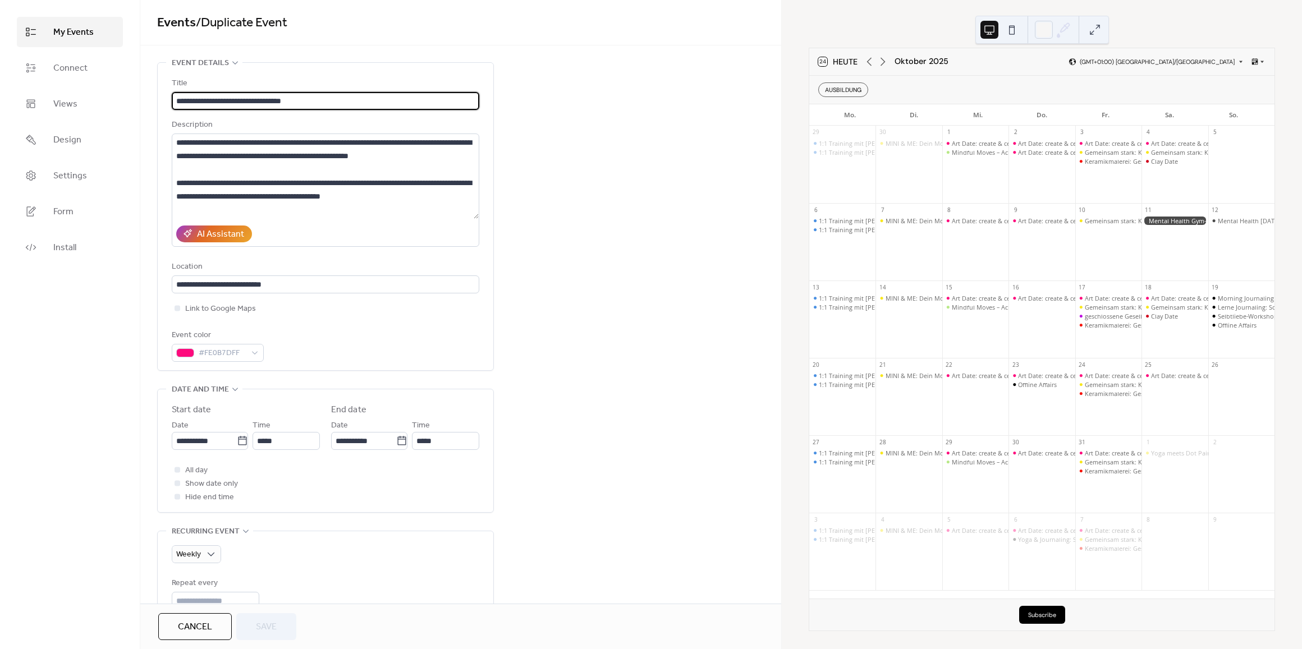
click at [85, 26] on span "My Events" at bounding box center [73, 32] width 40 height 13
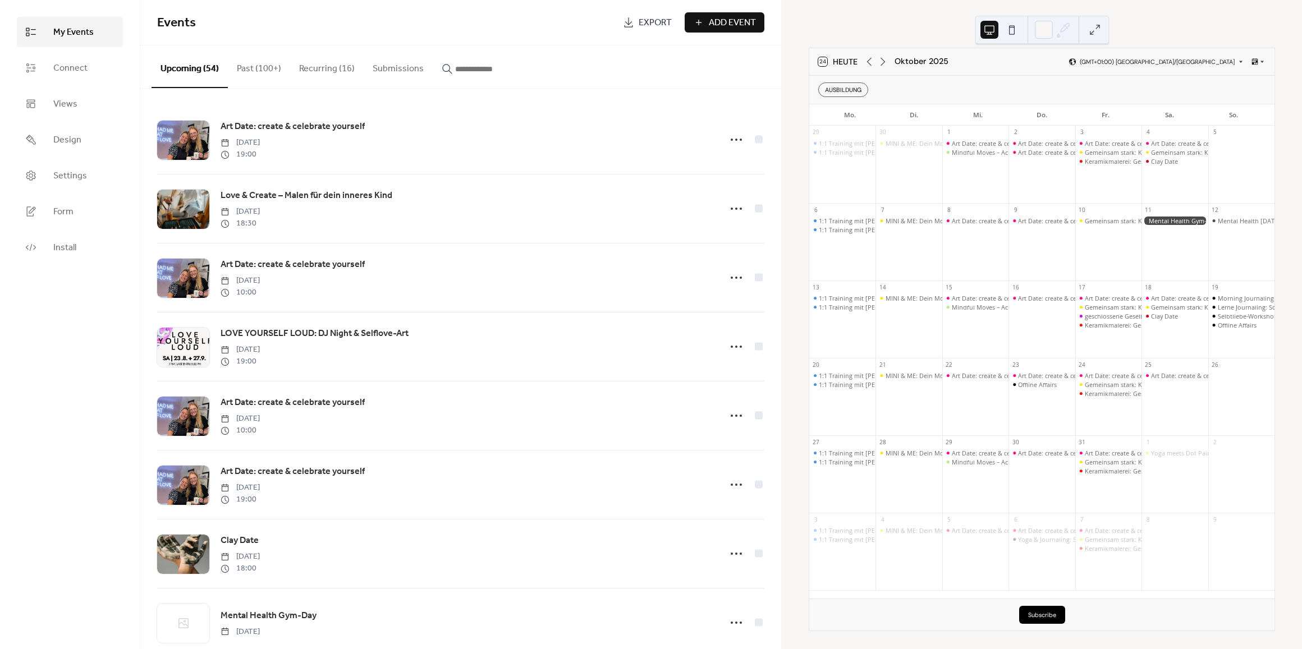
click at [507, 63] on input "button" at bounding box center [488, 68] width 67 height 13
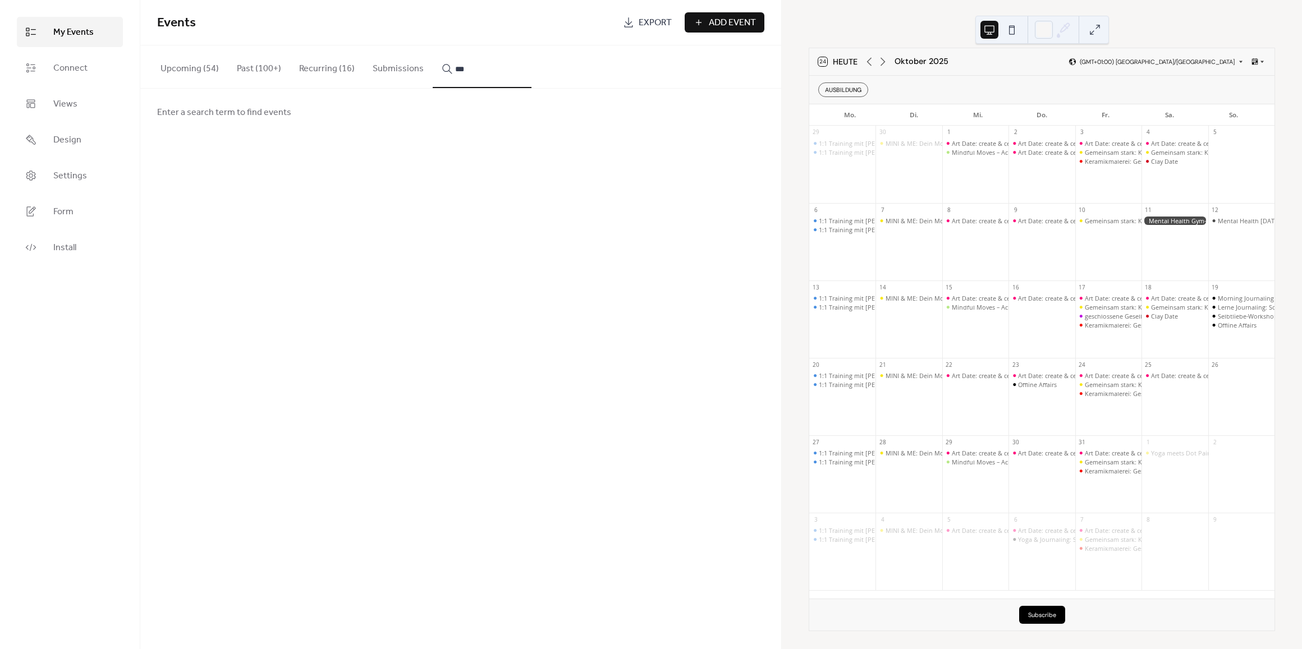
click at [433, 45] on button "***" at bounding box center [482, 66] width 99 height 43
type input "********"
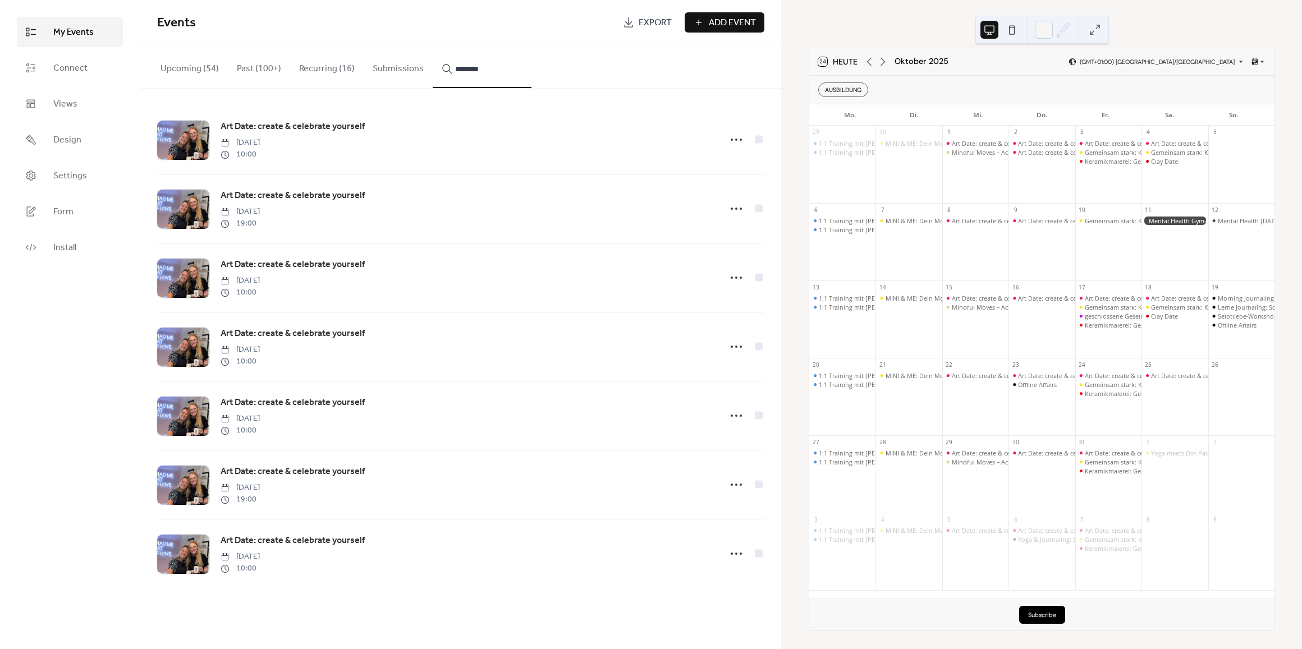
click at [733, 557] on icon at bounding box center [736, 554] width 18 height 18
click at [717, 580] on div "Edit" at bounding box center [713, 580] width 70 height 18
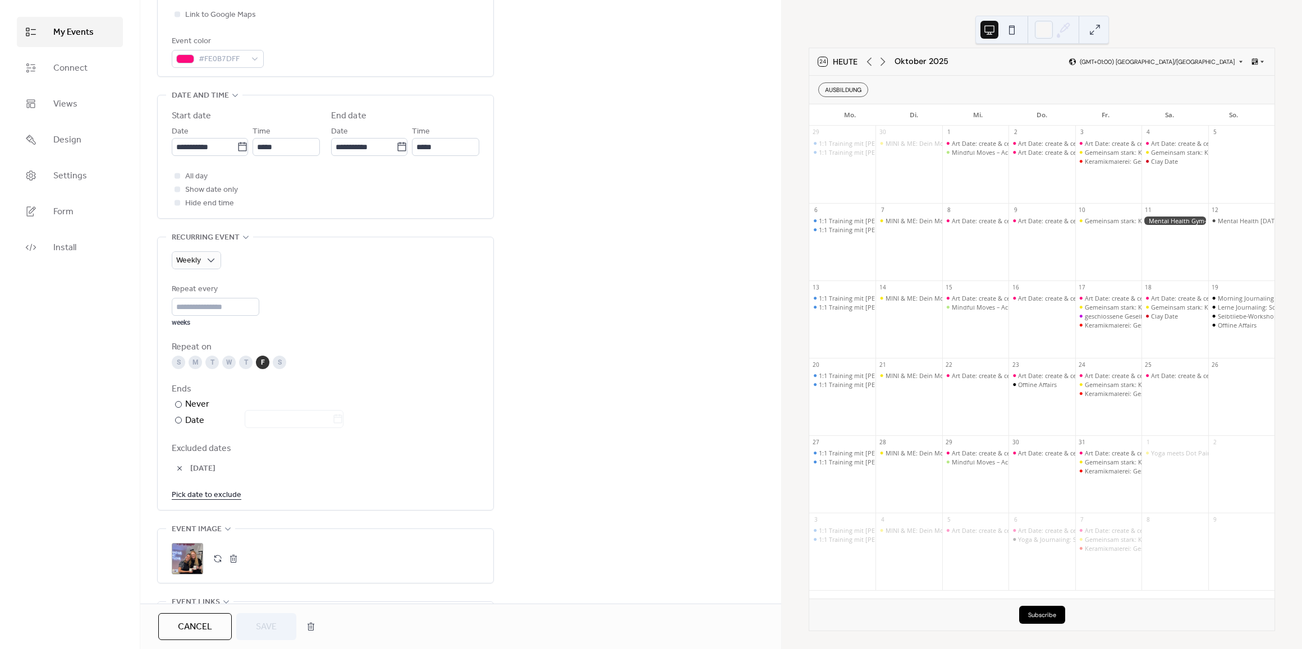
scroll to position [295, 0]
click at [176, 467] on button "button" at bounding box center [180, 468] width 16 height 16
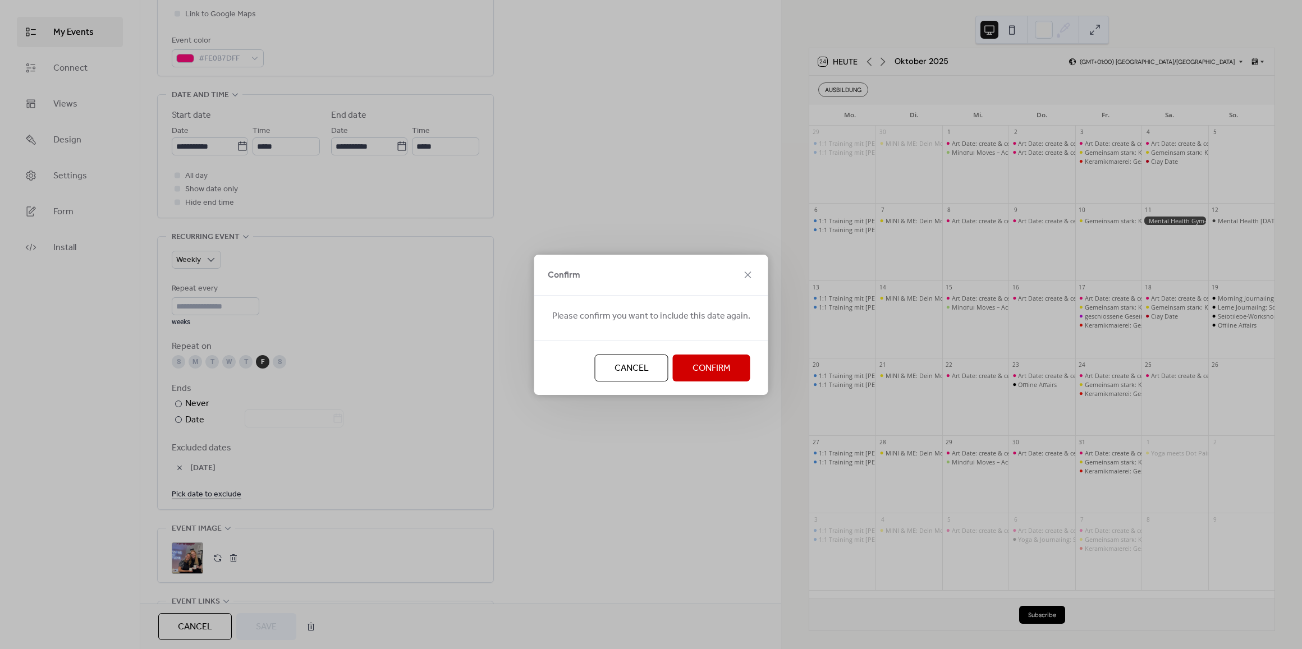
click at [692, 369] on span "Confirm" at bounding box center [711, 368] width 38 height 13
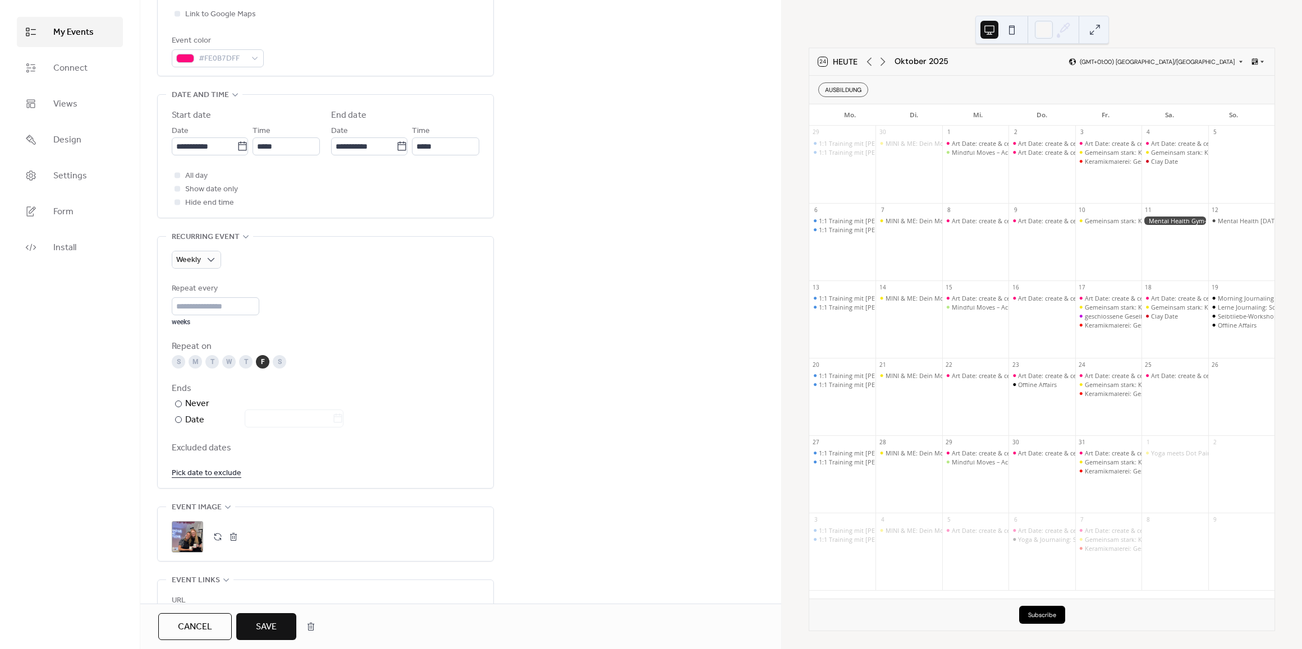
click at [274, 627] on span "Save" at bounding box center [266, 627] width 21 height 13
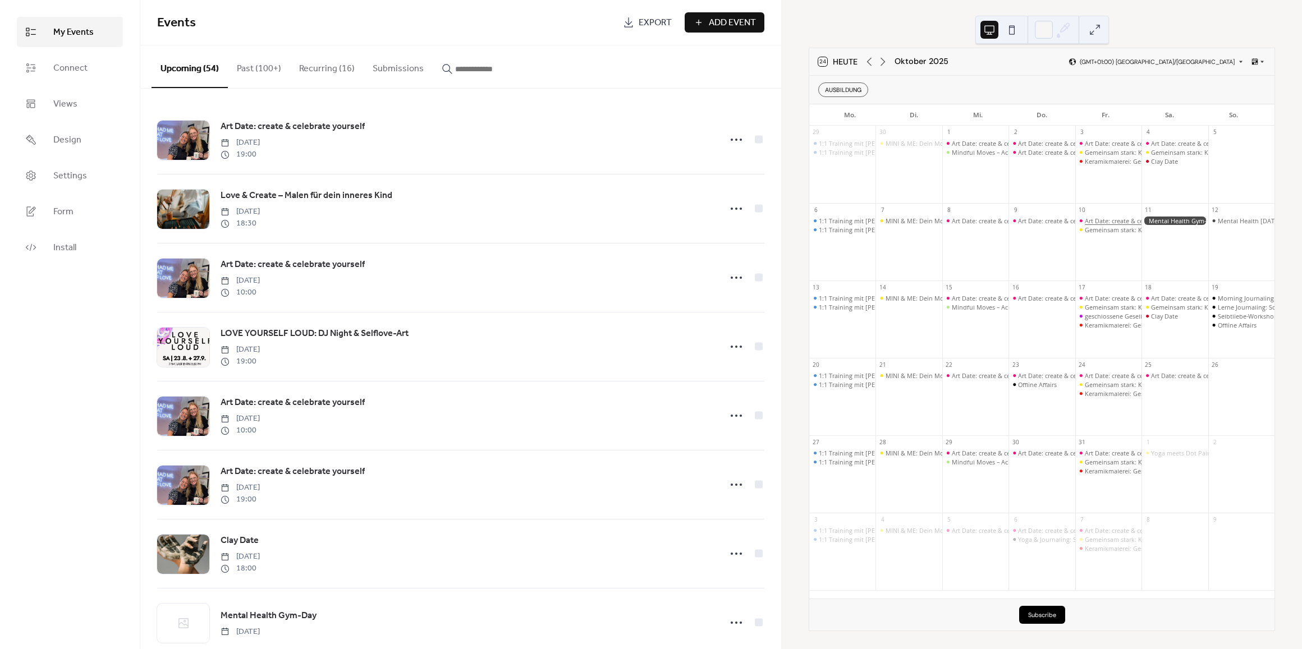
click at [1100, 218] on div "Art Date: create & celebrate yourself" at bounding box center [1136, 221] width 103 height 8
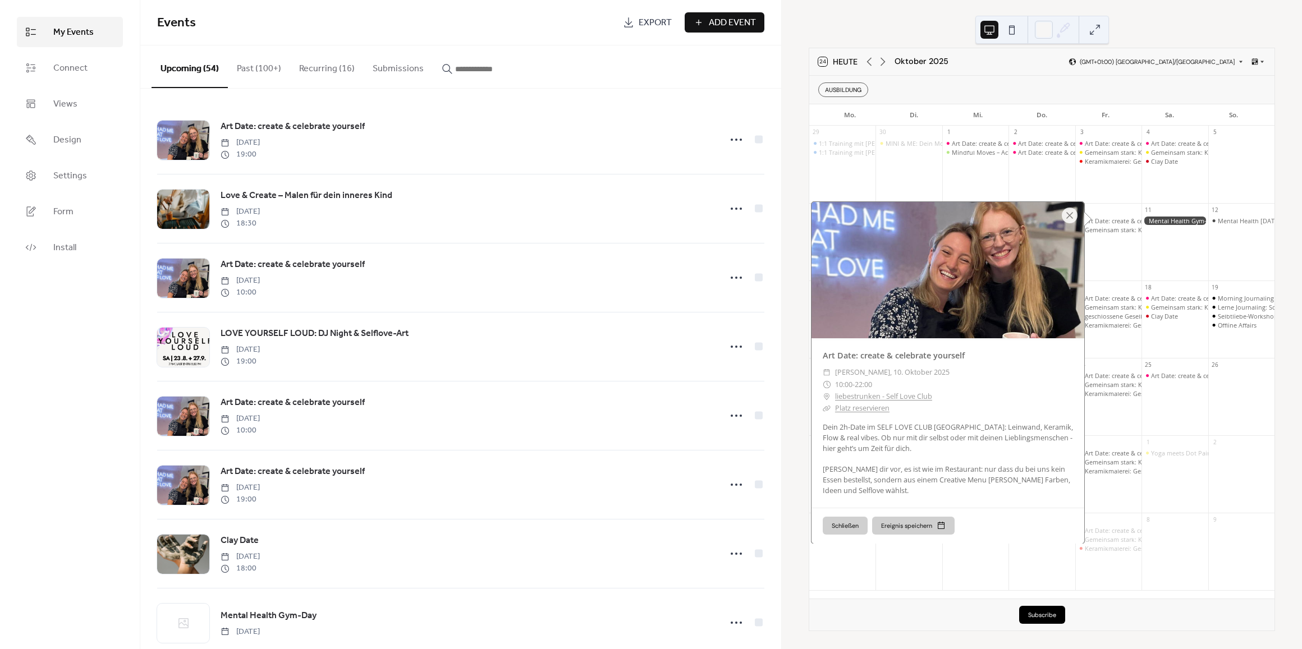
click at [856, 410] on link "Platz reservieren" at bounding box center [862, 408] width 54 height 10
